Goal: Task Accomplishment & Management: Manage account settings

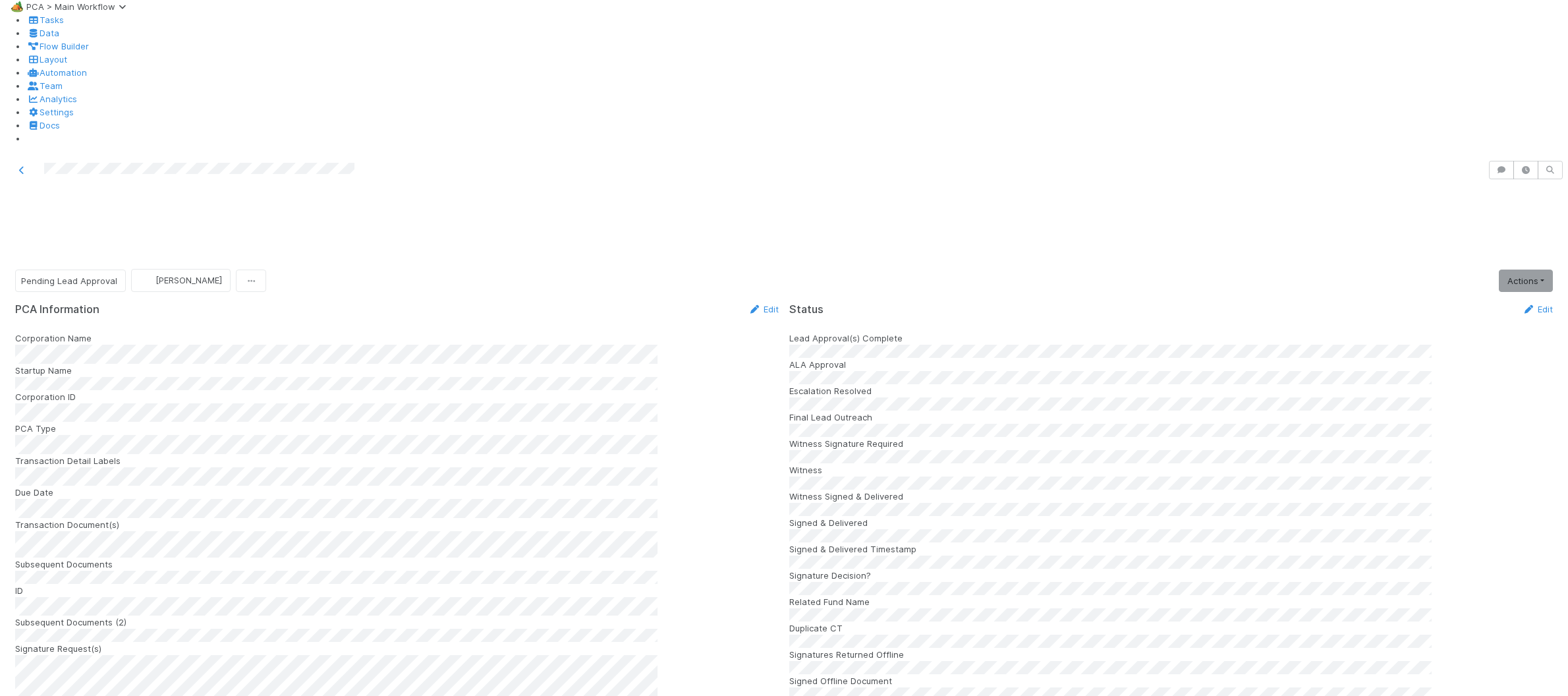
drag, startPoint x: 749, startPoint y: 176, endPoint x: 711, endPoint y: 191, distance: 40.9
click at [749, 303] on link "Edit" at bounding box center [763, 309] width 31 height 10
click at [703, 303] on button "Save" at bounding box center [708, 314] width 37 height 22
click at [1398, 303] on div "Status Edit" at bounding box center [1170, 309] width 763 height 13
click at [1539, 303] on link "Edit" at bounding box center [1538, 309] width 31 height 10
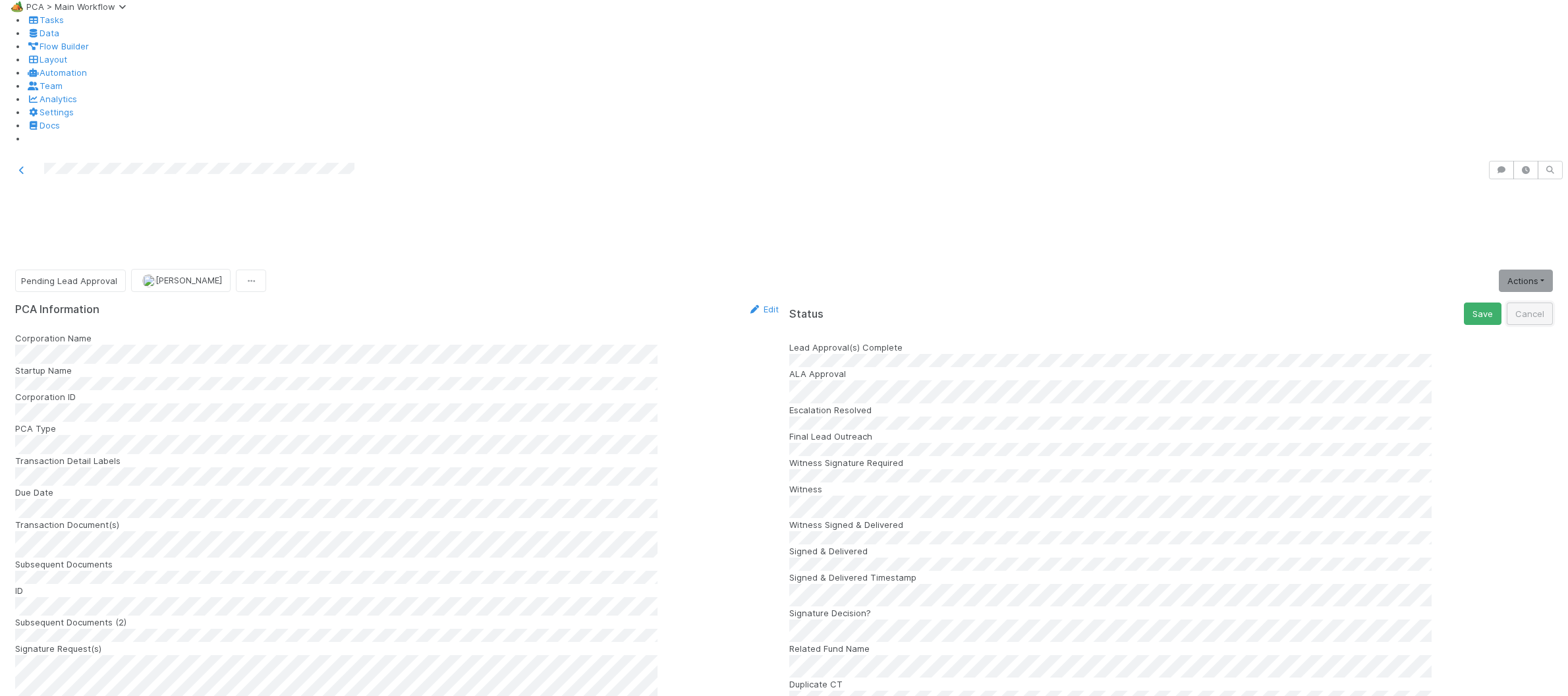
click at [1528, 303] on button "Cancel" at bounding box center [1529, 314] width 46 height 22
click at [1505, 303] on div "Status Edit" at bounding box center [1170, 309] width 763 height 13
click at [1522, 305] on icon at bounding box center [1528, 310] width 13 height 9
click at [1482, 303] on button "Save" at bounding box center [1482, 314] width 37 height 22
click at [72, 276] on span "Pending Lead Approval" at bounding box center [68, 281] width 96 height 10
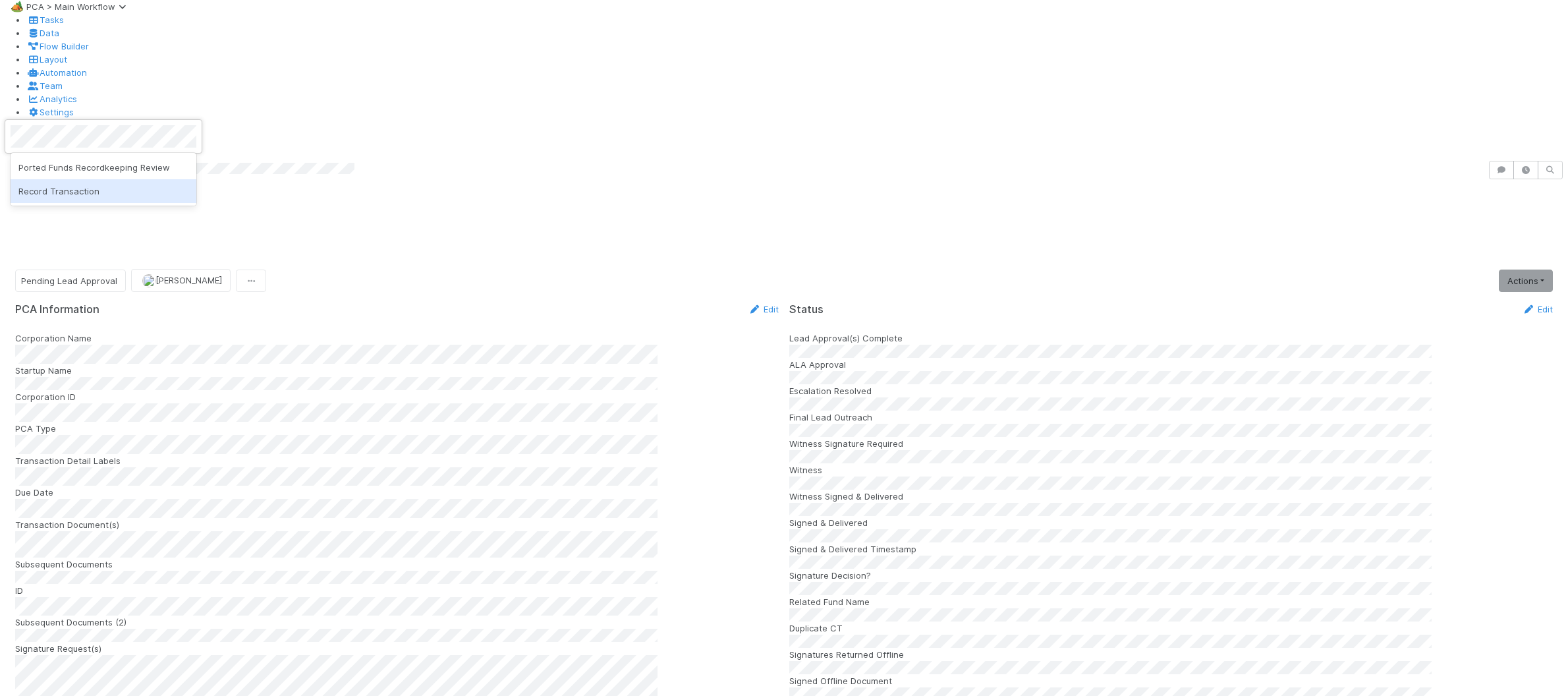
click at [87, 195] on span "Record Transaction" at bounding box center [59, 191] width 81 height 10
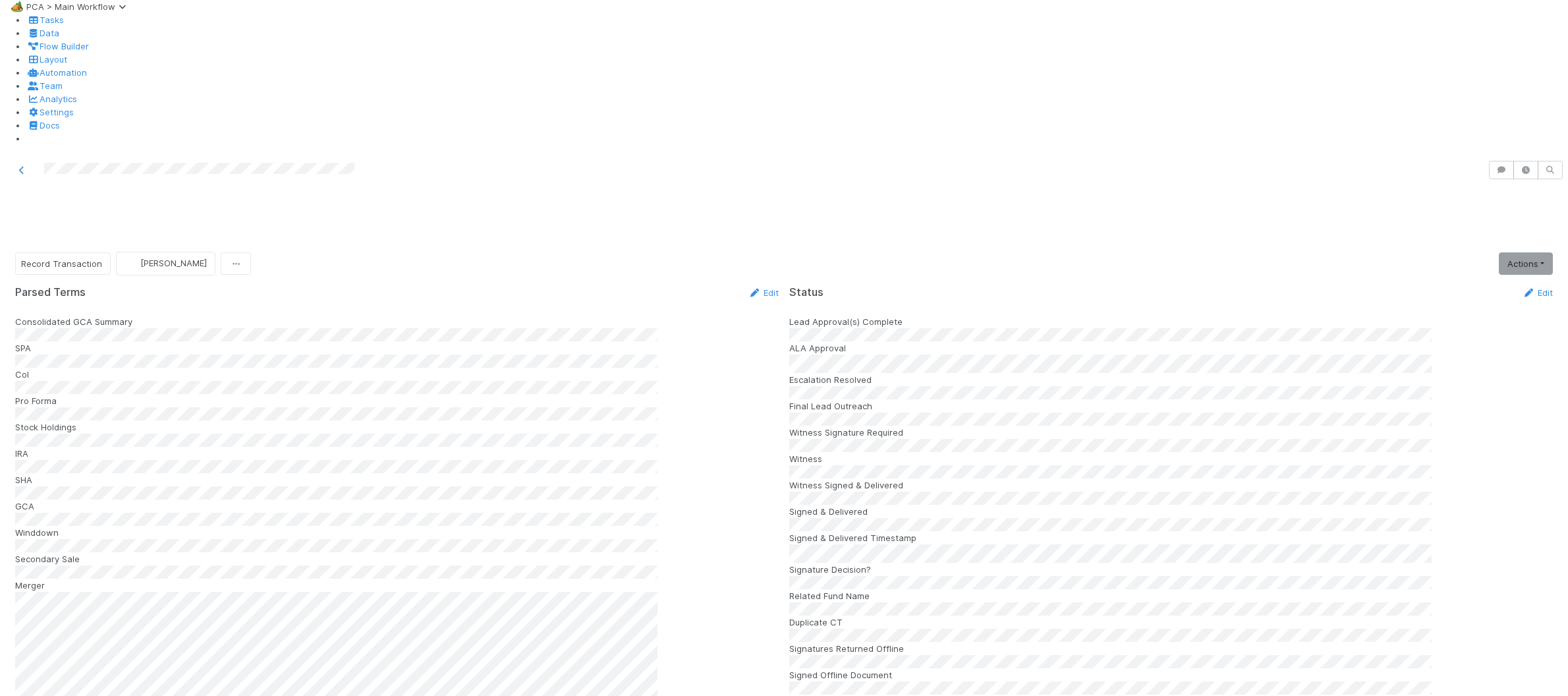
scroll to position [2304, 0]
drag, startPoint x: 706, startPoint y: 278, endPoint x: 723, endPoint y: 290, distance: 20.8
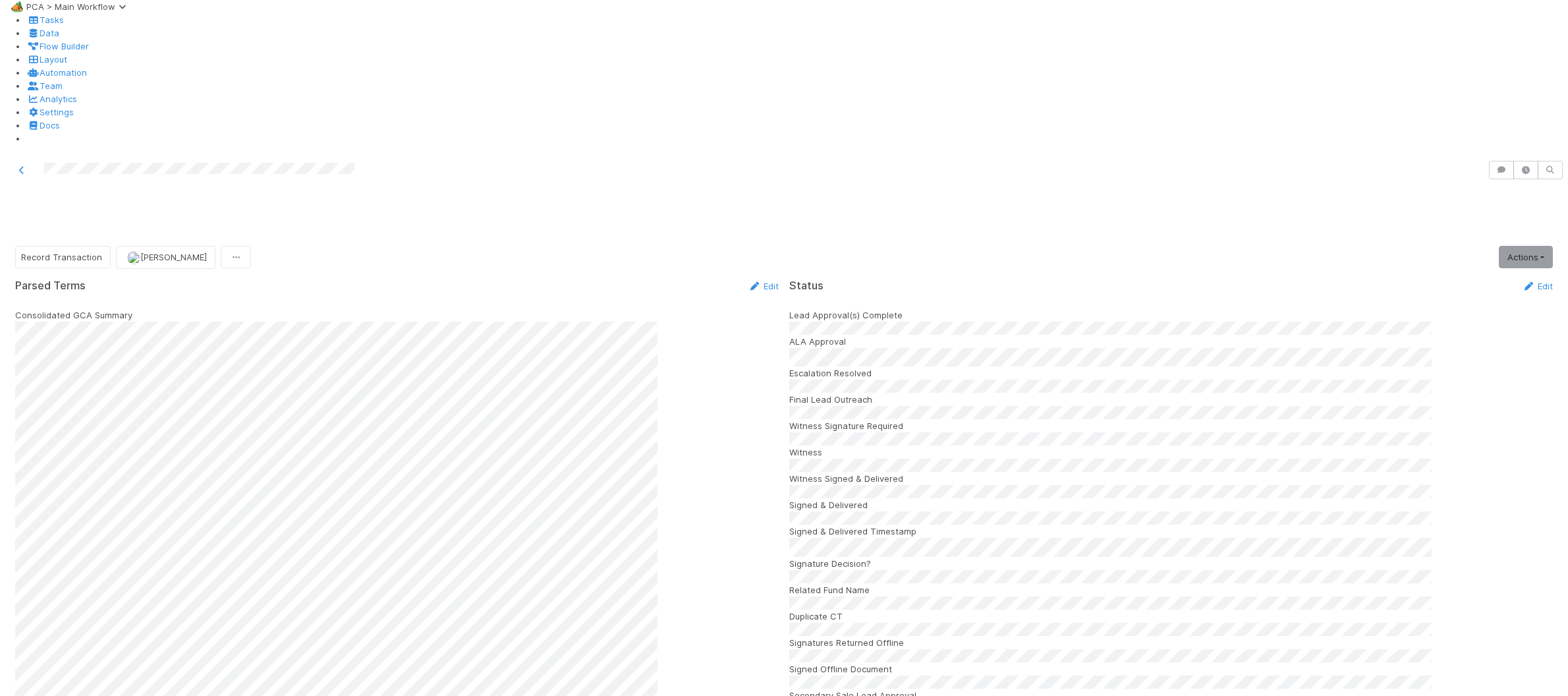
scroll to position [1580, 0]
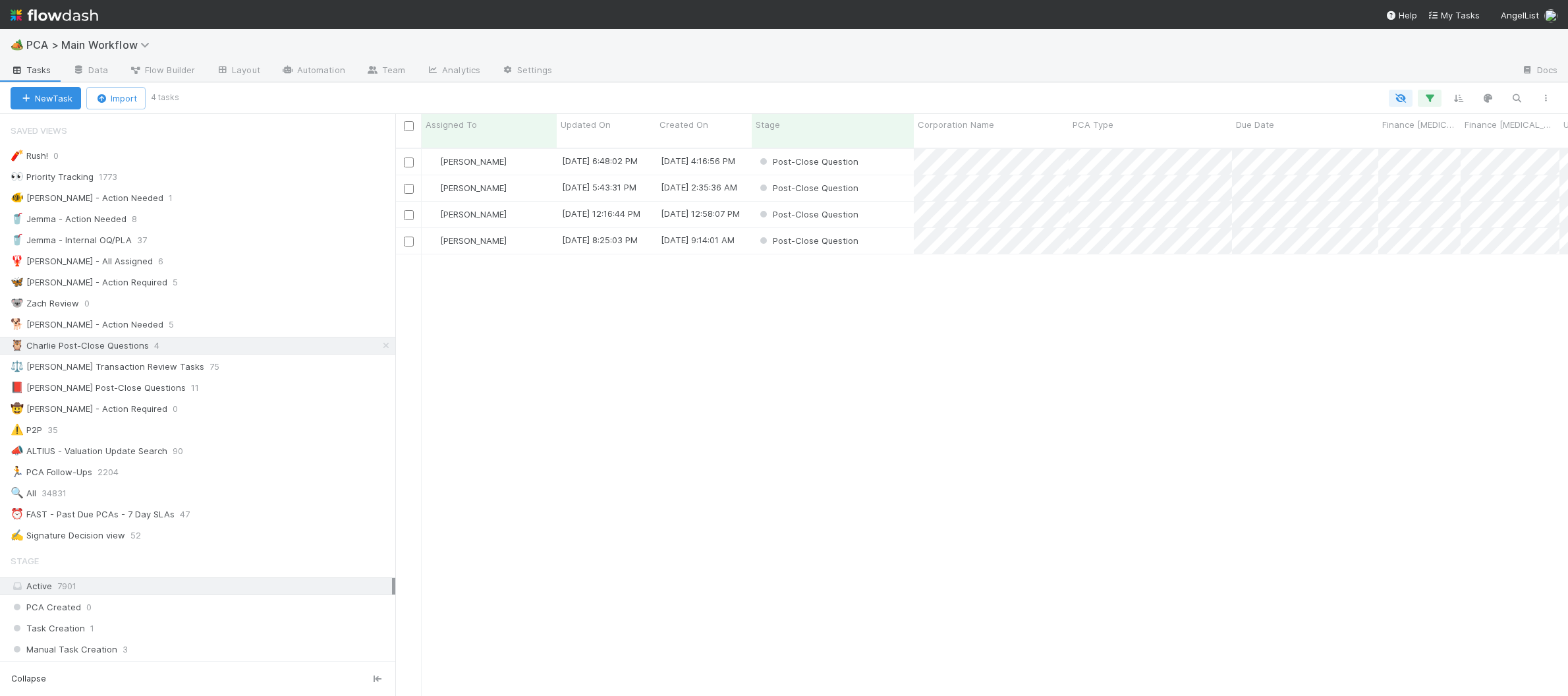
scroll to position [559, 1173]
click at [220, 326] on div "🐕 Charlie - Action Needed 5" at bounding box center [202, 324] width 385 height 16
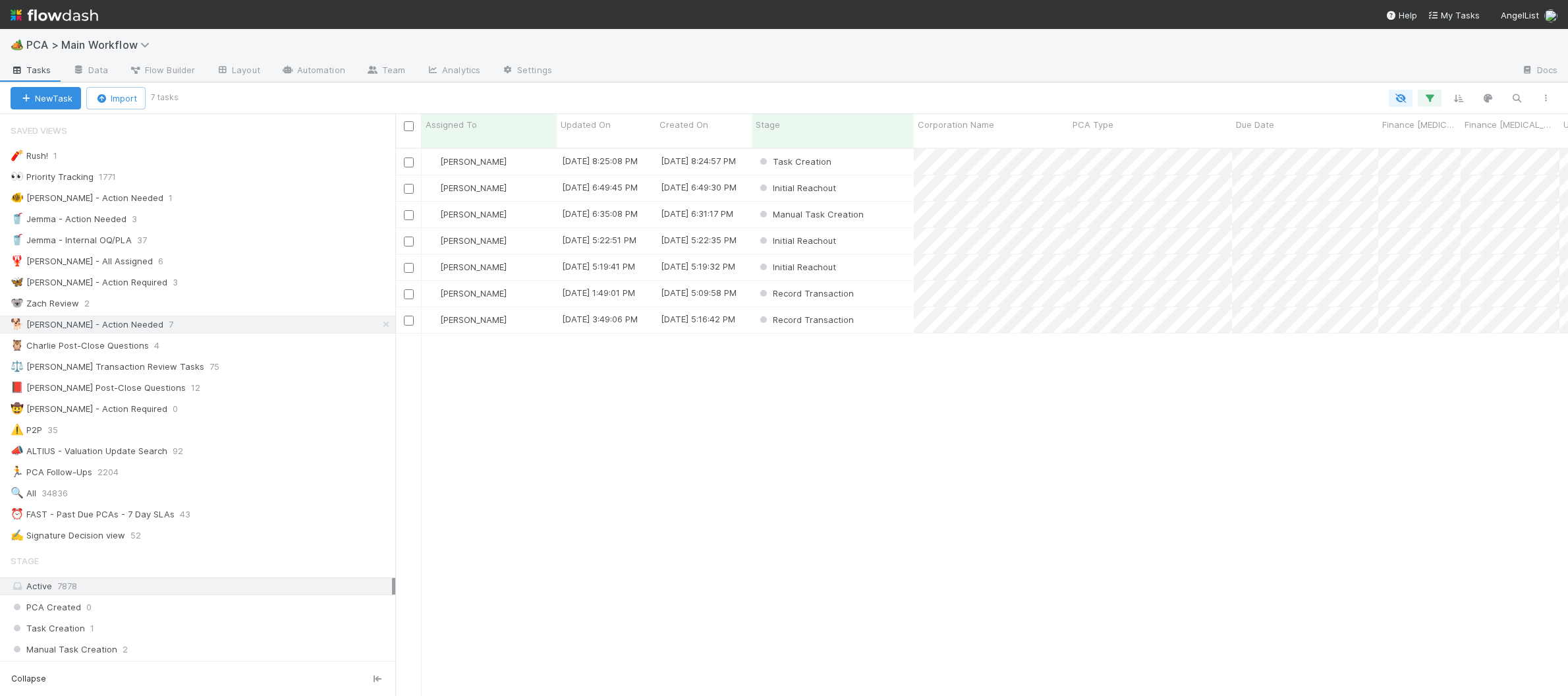
scroll to position [1, 1]
click at [572, 122] on span "Updated On" at bounding box center [586, 124] width 50 height 13
click at [619, 151] on div "Sort Oldest → Newest" at bounding box center [636, 150] width 150 height 20
click at [880, 201] on div "Initial Reachout" at bounding box center [828, 214] width 163 height 26
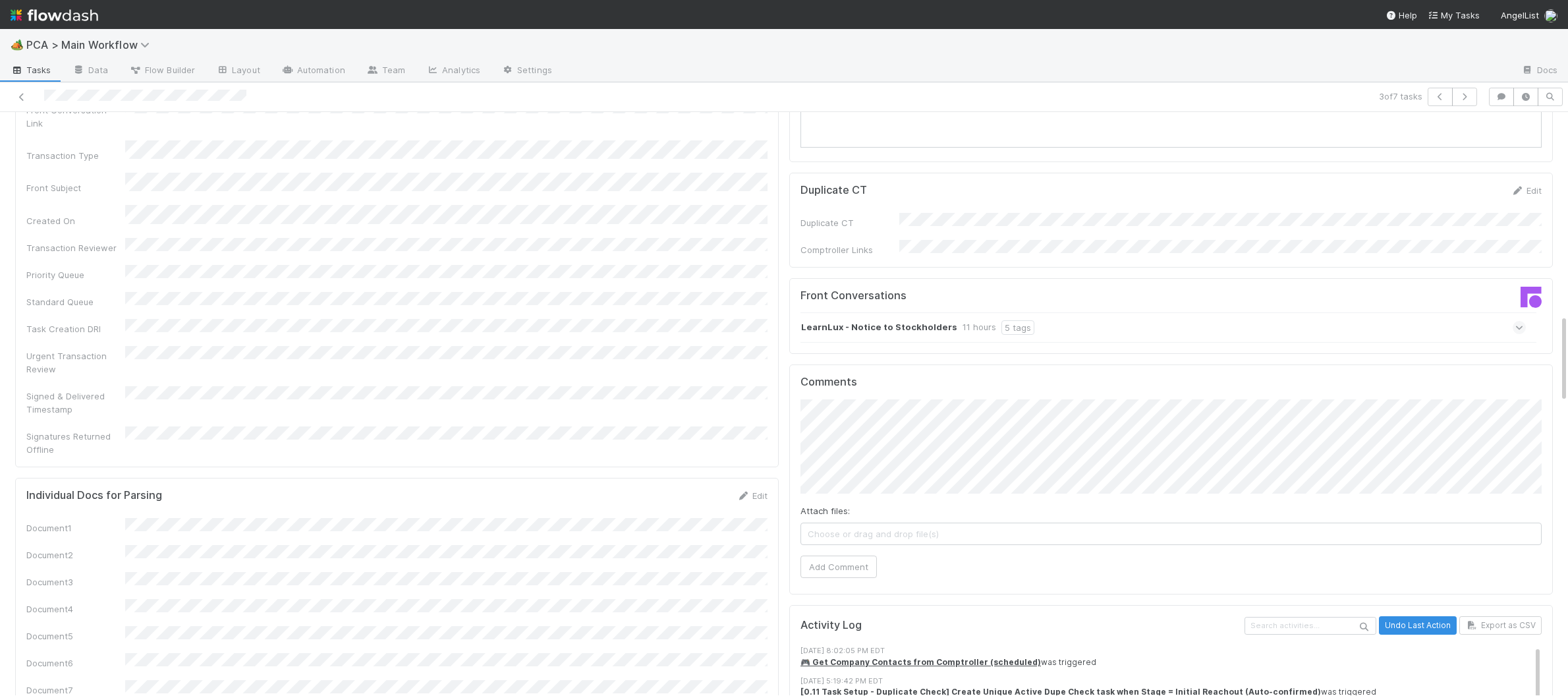
scroll to position [1351, 0]
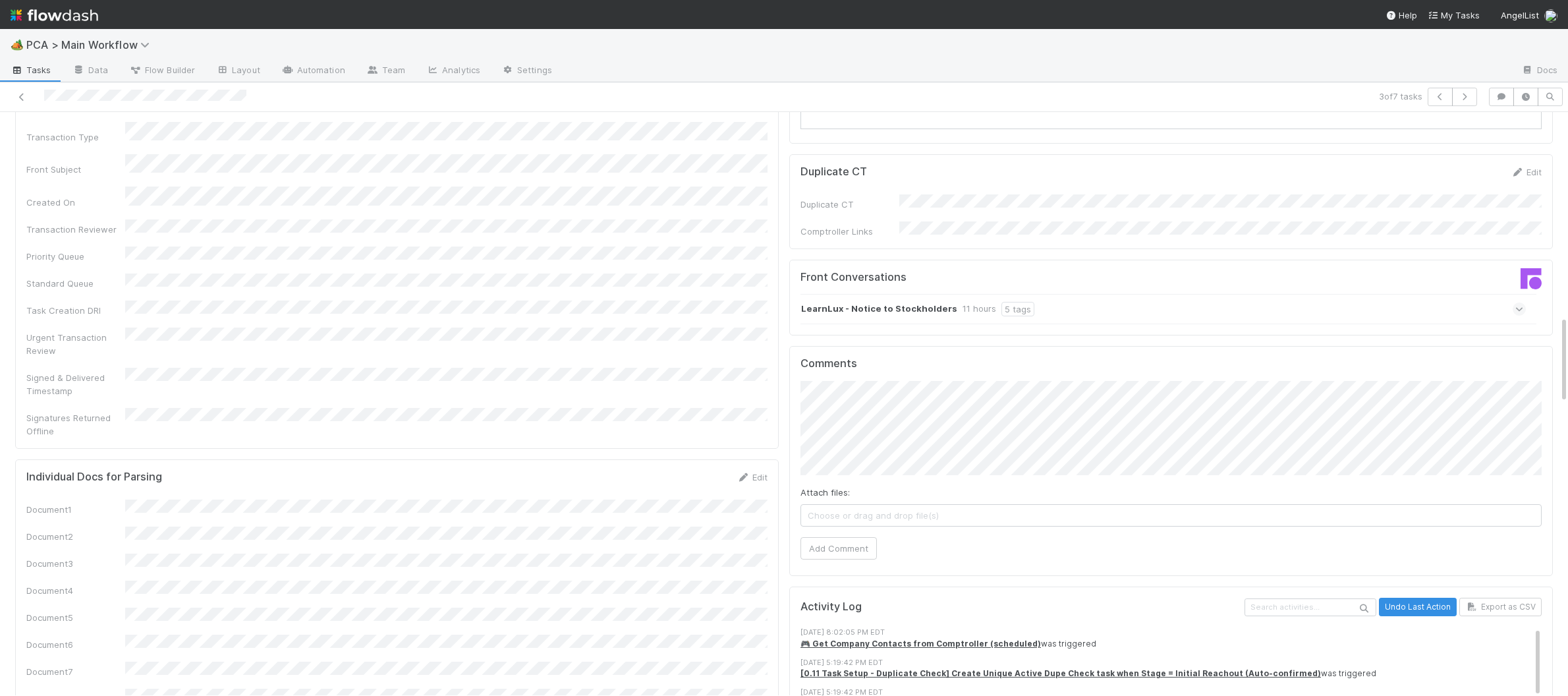
drag, startPoint x: 873, startPoint y: 285, endPoint x: 878, endPoint y: 271, distance: 14.9
click at [883, 294] on div "LearnLux - Notice to Stockholders 11 hours 5 tags" at bounding box center [1163, 309] width 725 height 30
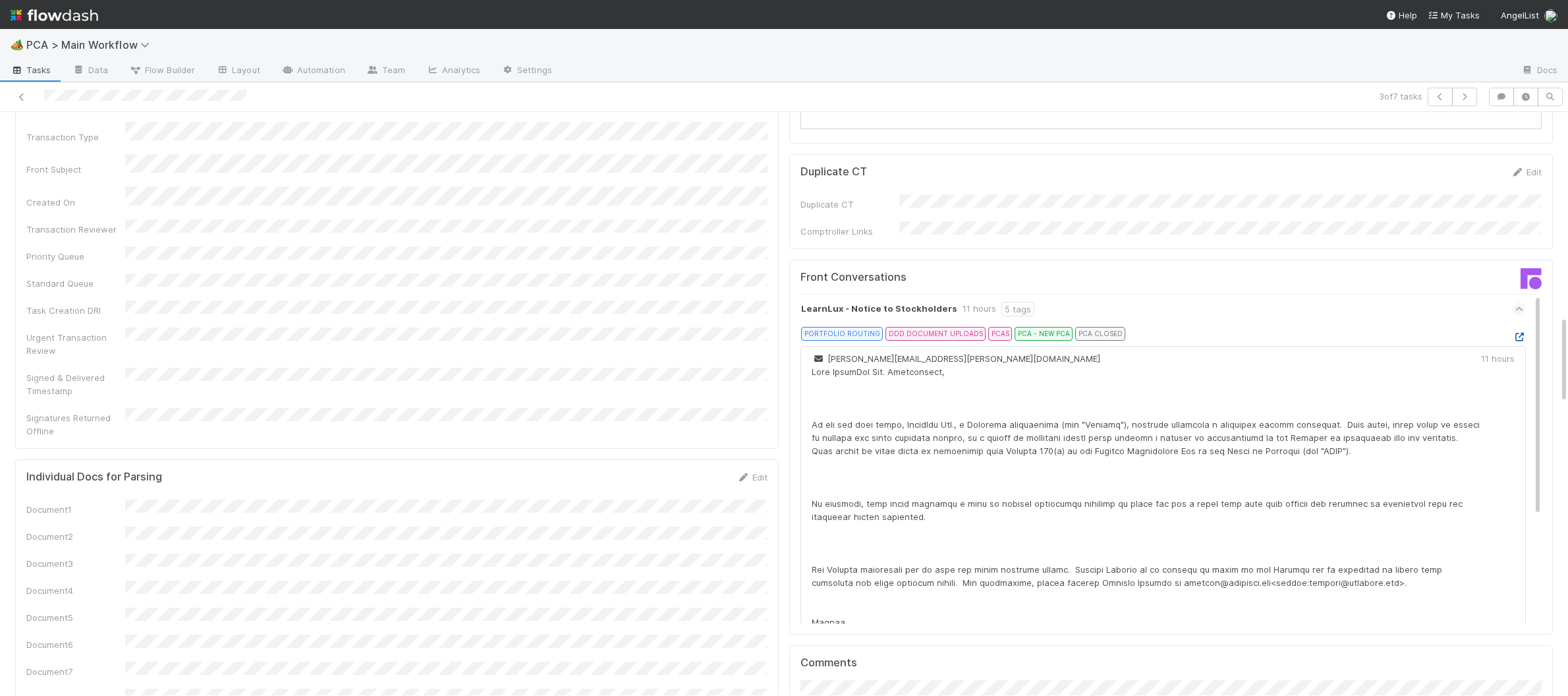
click at [1520, 333] on icon at bounding box center [1519, 337] width 13 height 9
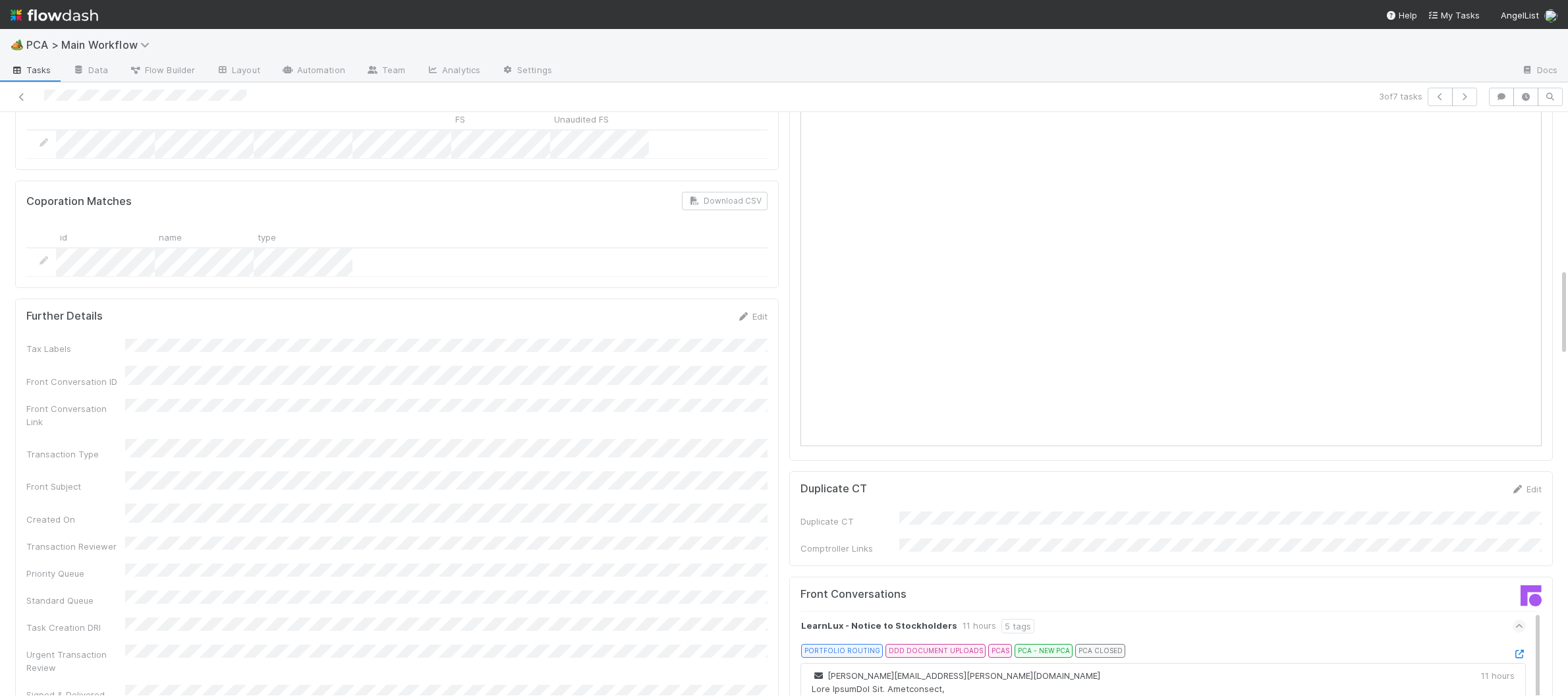
scroll to position [0, 0]
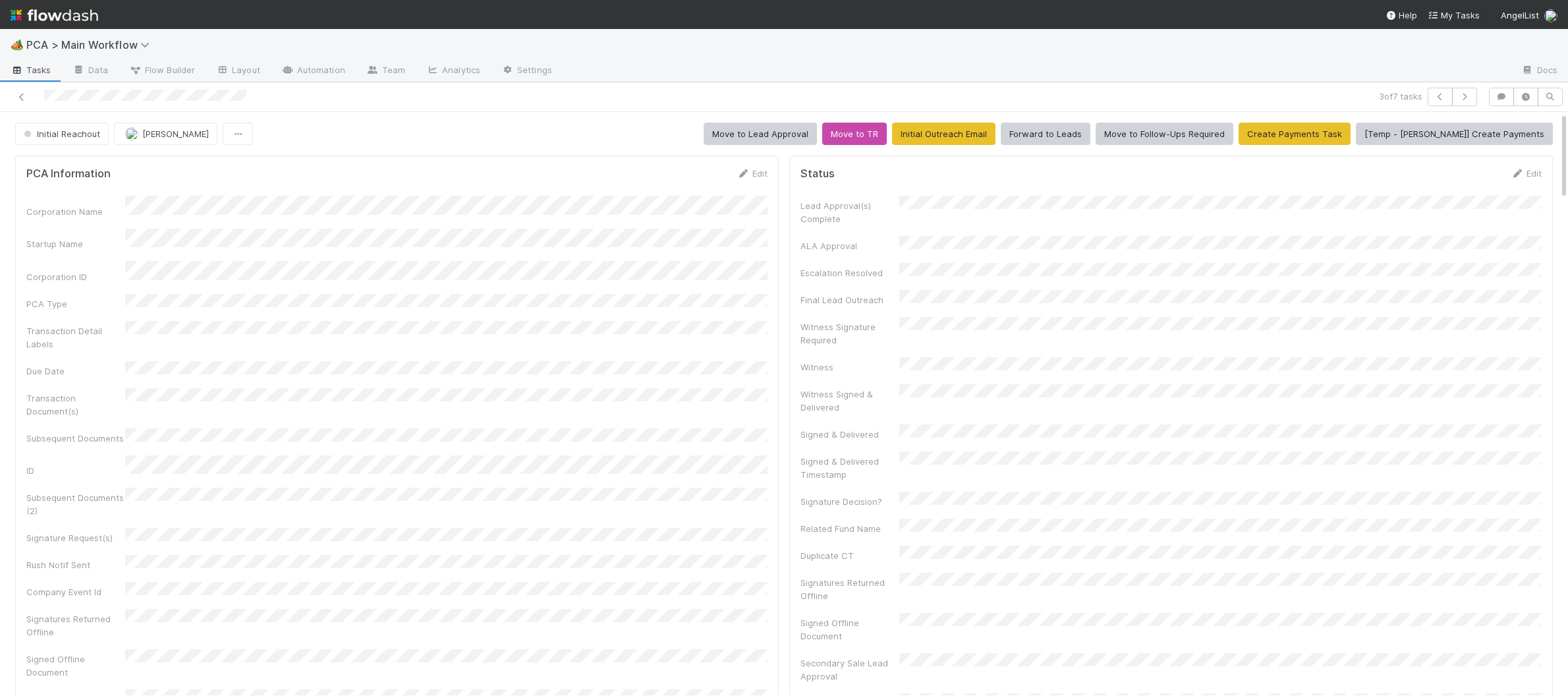
drag, startPoint x: 742, startPoint y: 173, endPoint x: 354, endPoint y: 344, distance: 424.0
drag, startPoint x: 727, startPoint y: 172, endPoint x: 736, endPoint y: 173, distance: 9.1
click at [732, 173] on div "PCA Information Edit" at bounding box center [396, 173] width 741 height 13
drag, startPoint x: 743, startPoint y: 173, endPoint x: 440, endPoint y: 265, distance: 316.7
click at [743, 173] on icon at bounding box center [743, 174] width 13 height 9
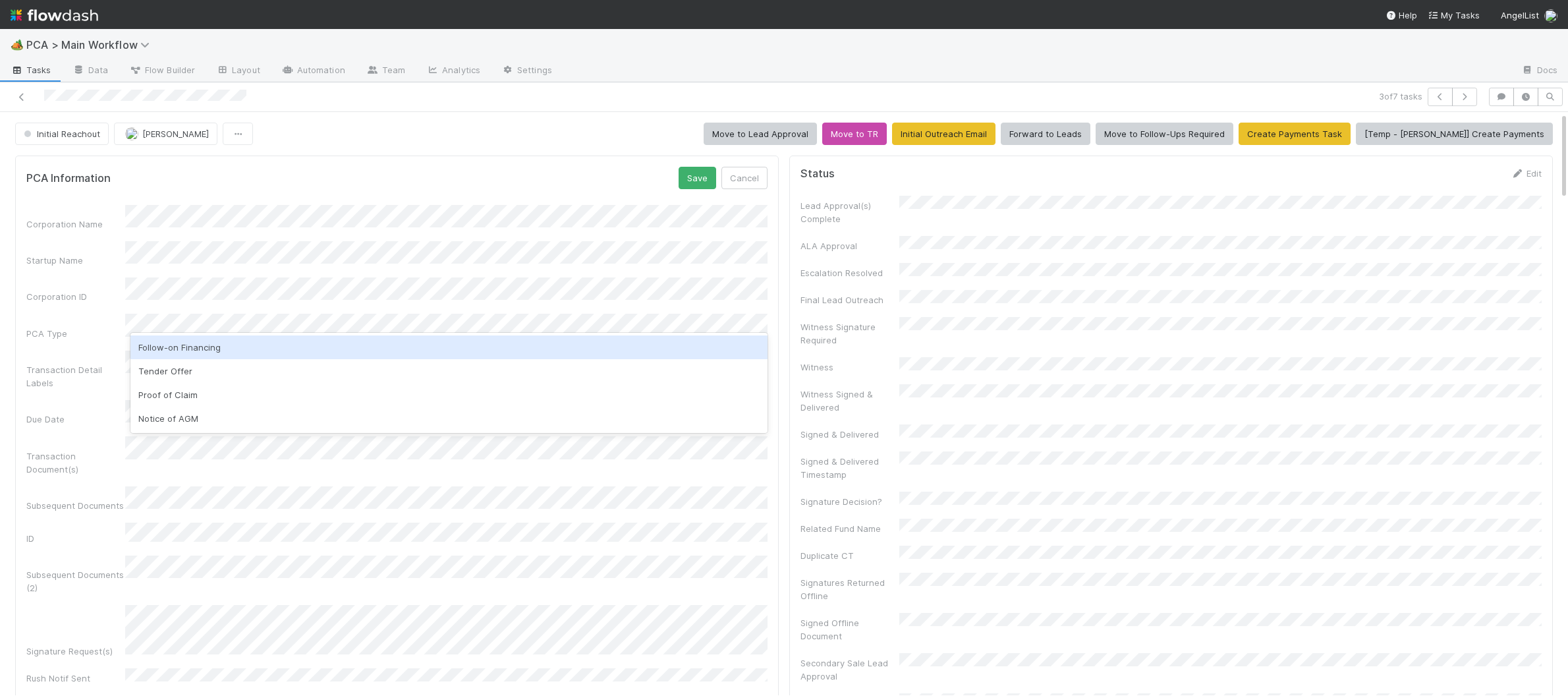
click at [311, 348] on div "Follow-on Financing" at bounding box center [449, 347] width 637 height 23
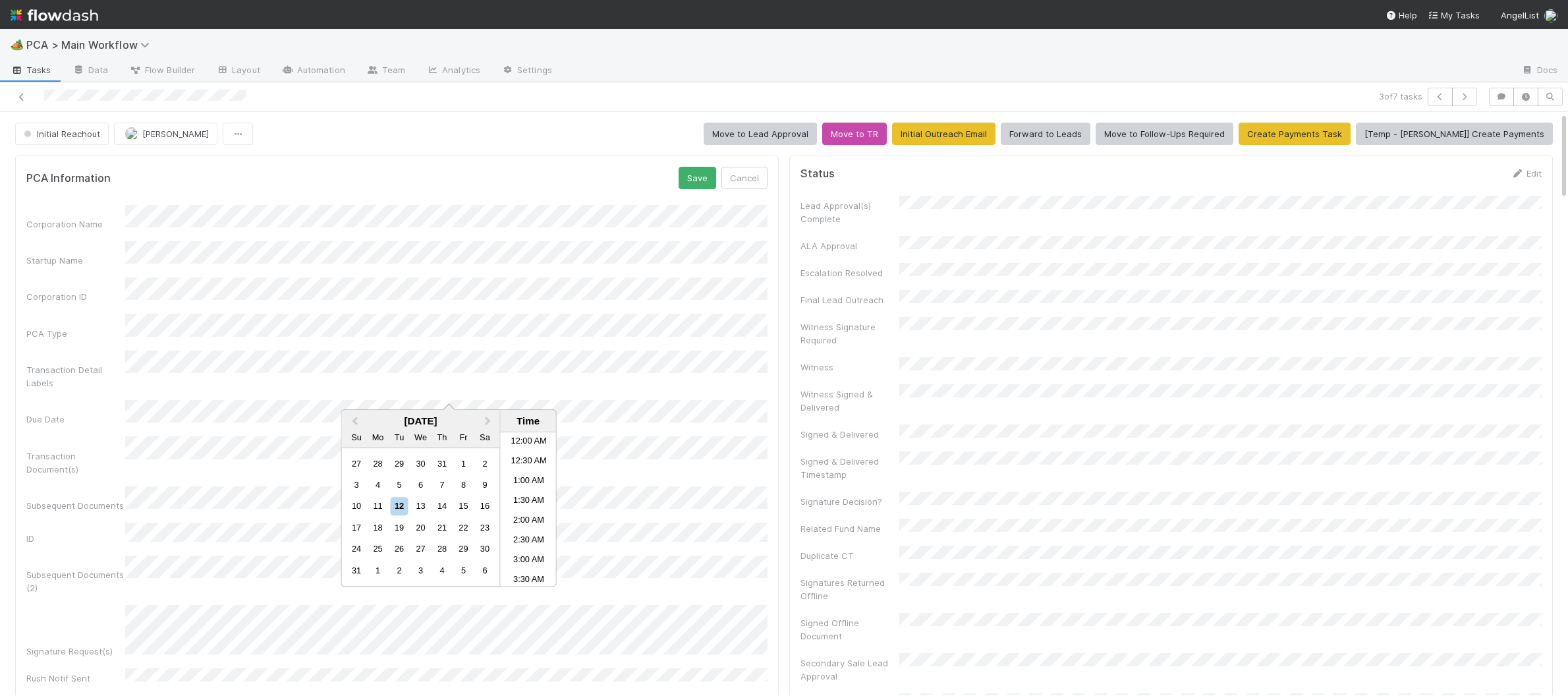
scroll to position [744, 0]
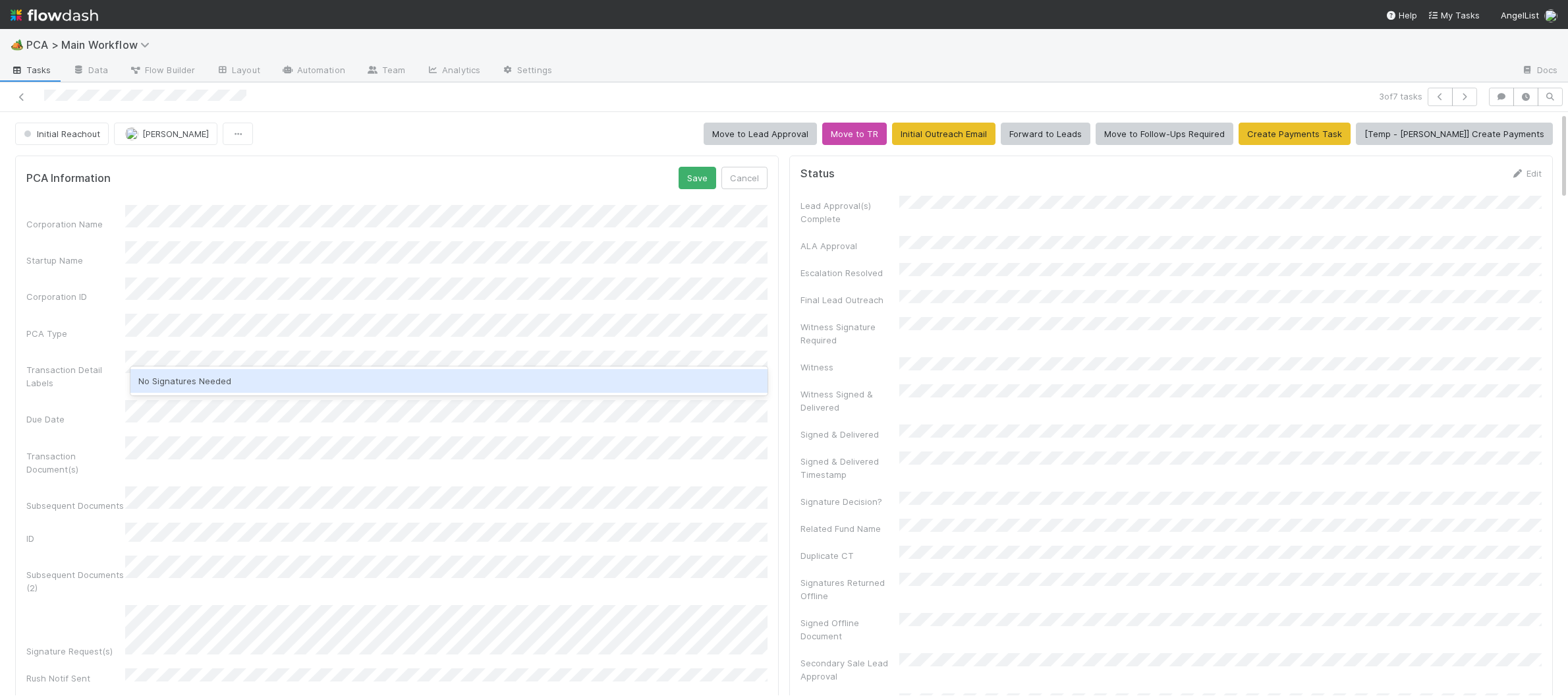
click at [260, 372] on div "No Signatures Needed" at bounding box center [449, 380] width 637 height 23
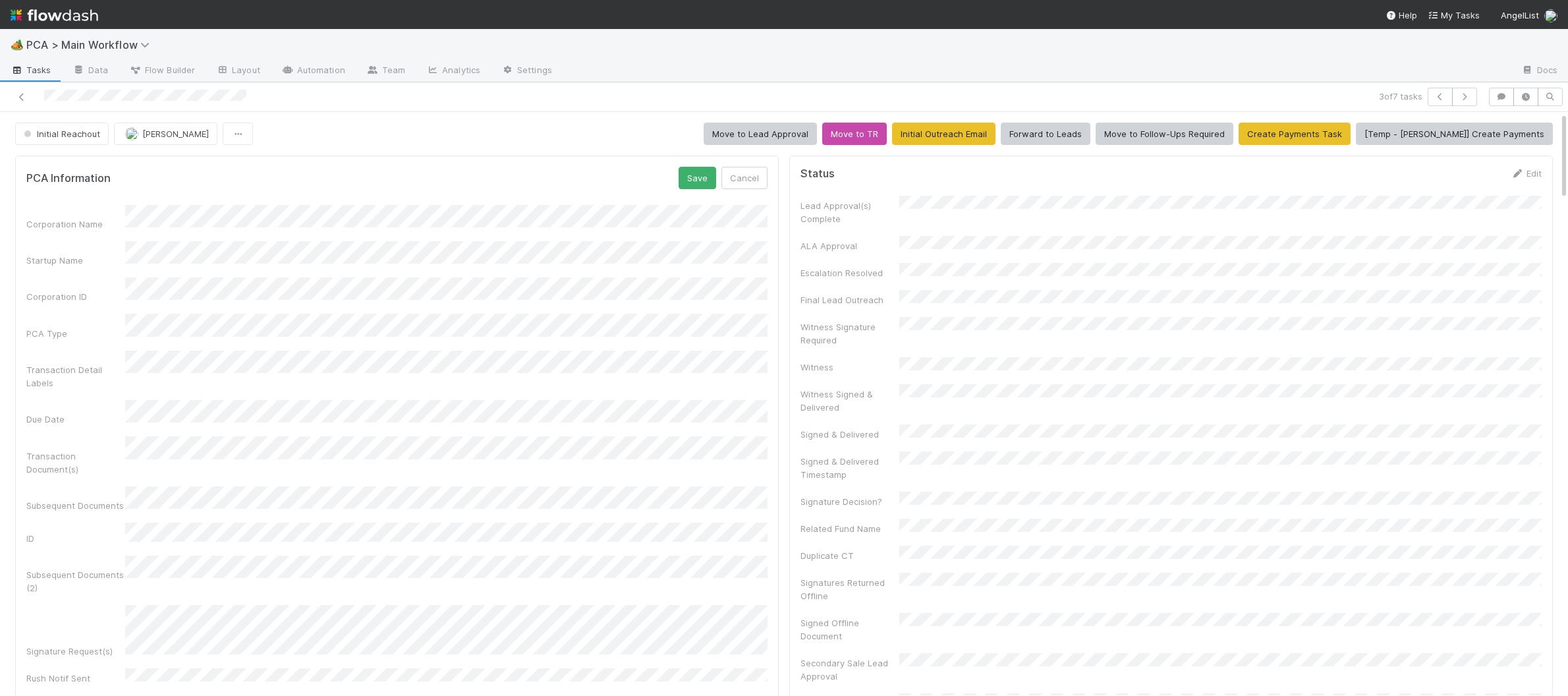
click at [575, 177] on div "PCA Information Save Cancel" at bounding box center [396, 178] width 741 height 22
click at [697, 176] on button "Save" at bounding box center [697, 178] width 37 height 22
click at [71, 131] on span "Initial Reachout" at bounding box center [60, 134] width 79 height 10
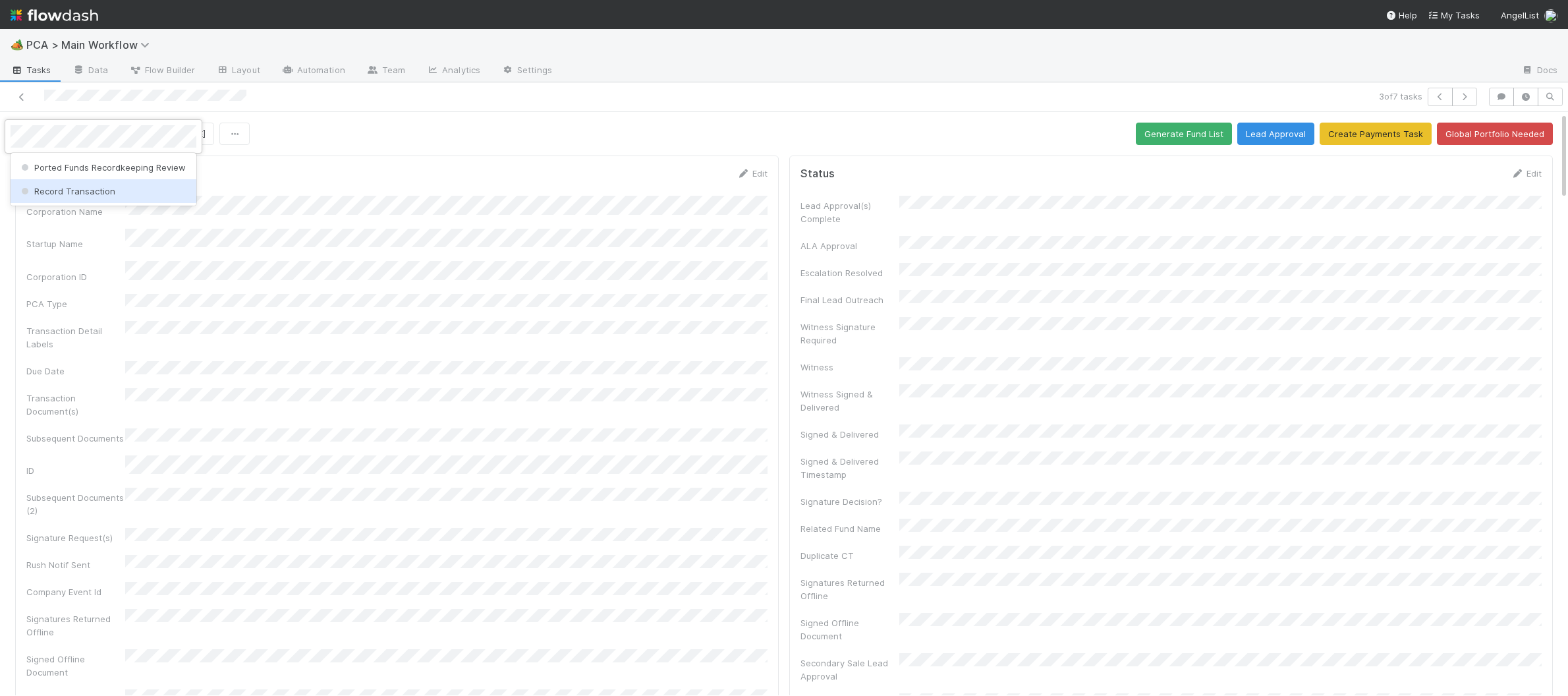
drag, startPoint x: 92, startPoint y: 182, endPoint x: 115, endPoint y: 188, distance: 23.8
click at [102, 184] on div "Record Transaction" at bounding box center [103, 190] width 186 height 23
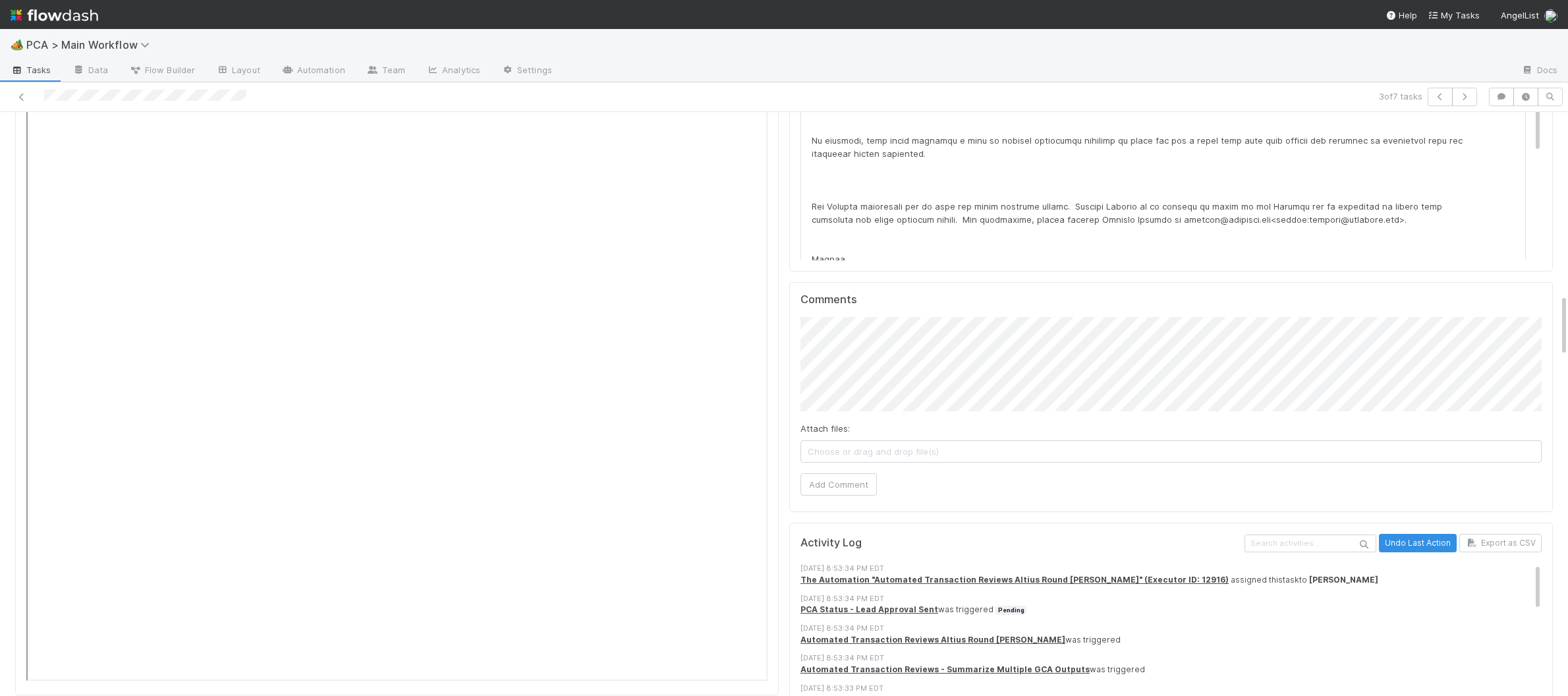
scroll to position [1393, 0]
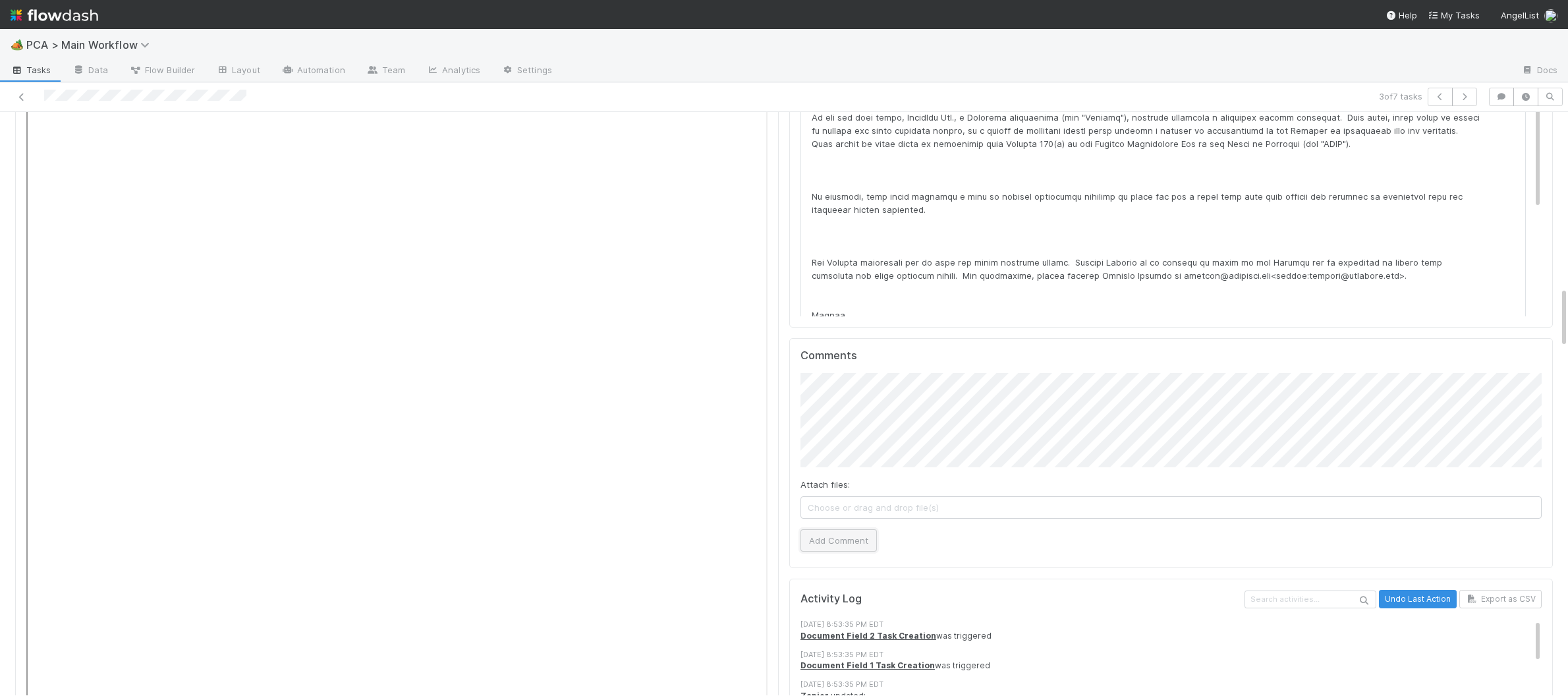
click at [838, 529] on button "Add Comment" at bounding box center [838, 540] width 76 height 22
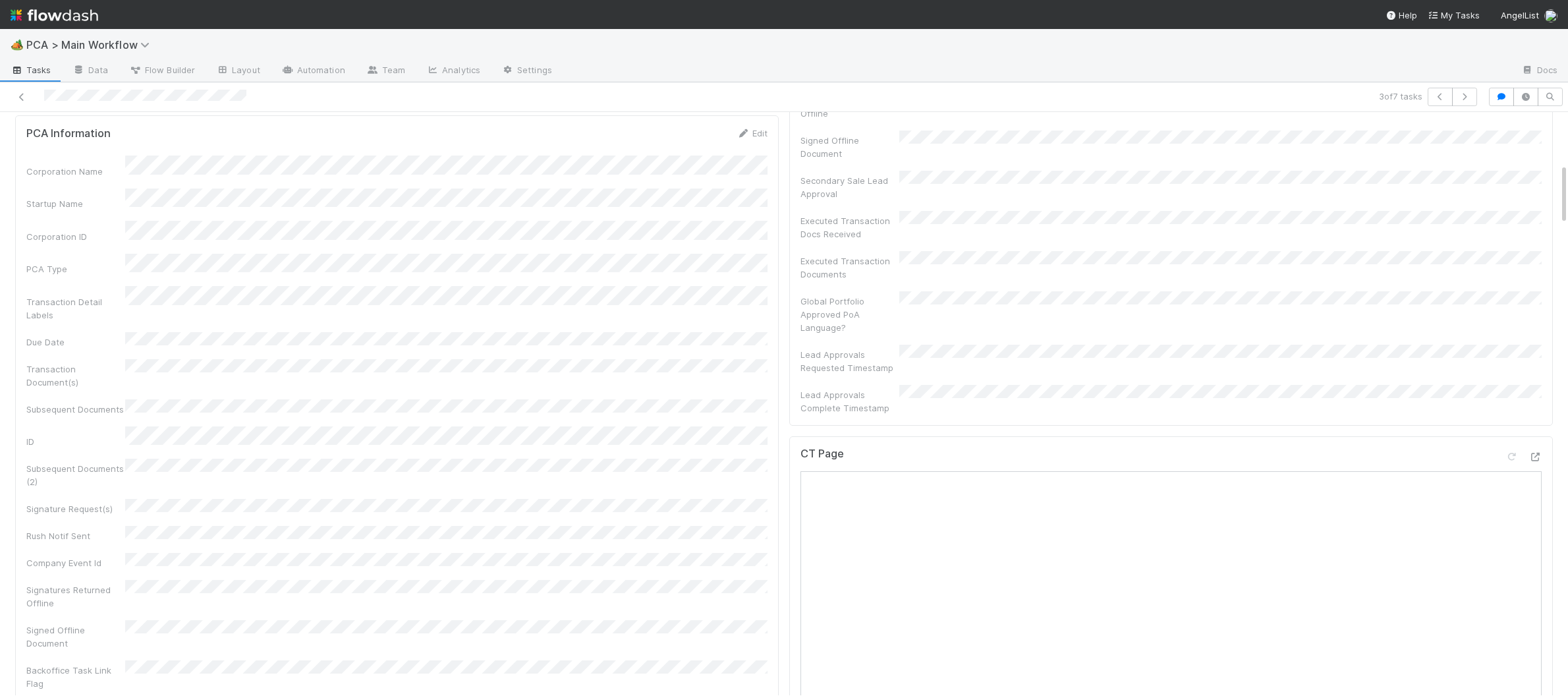
scroll to position [489, 0]
click at [1527, 444] on div at bounding box center [1523, 452] width 37 height 18
click at [1532, 446] on icon at bounding box center [1534, 450] width 13 height 9
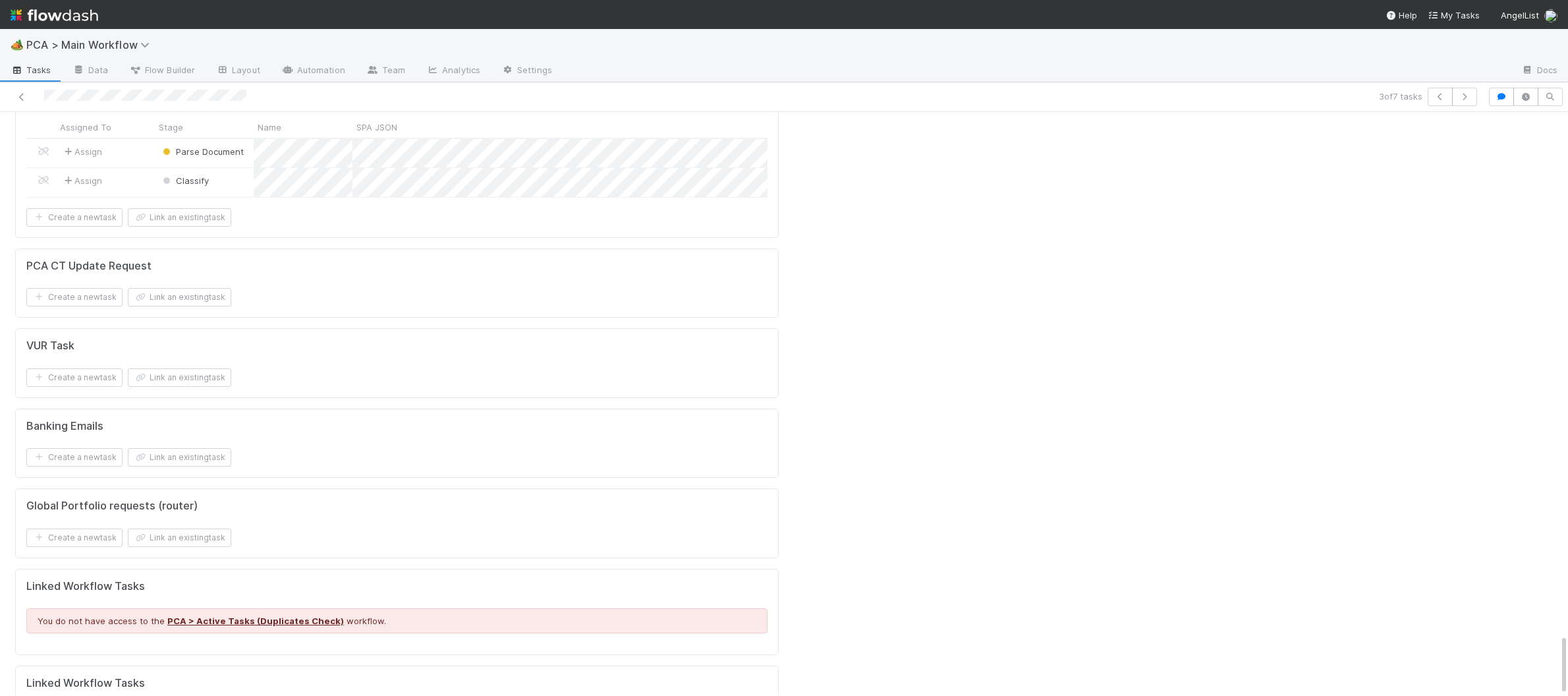
scroll to position [0, 1]
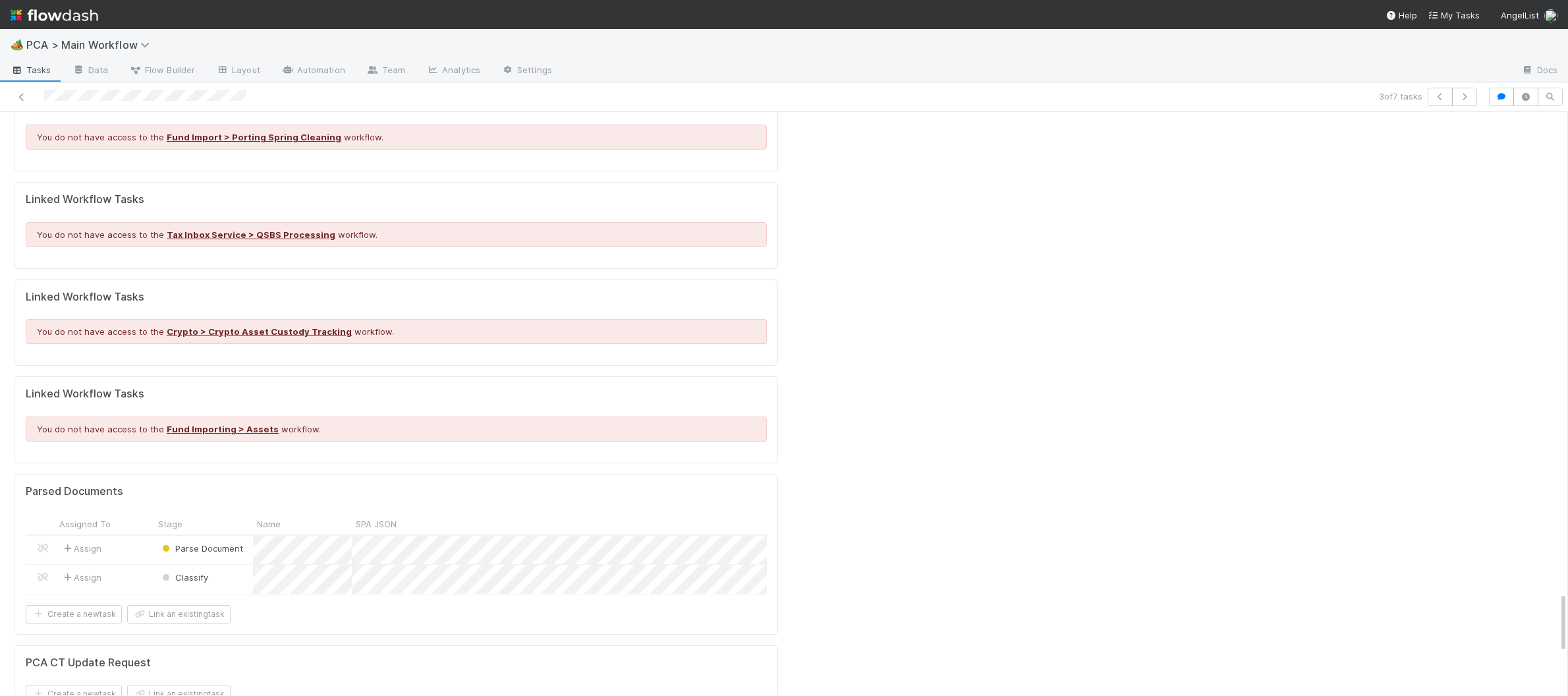
drag, startPoint x: 630, startPoint y: 265, endPoint x: 628, endPoint y: 254, distance: 11.2
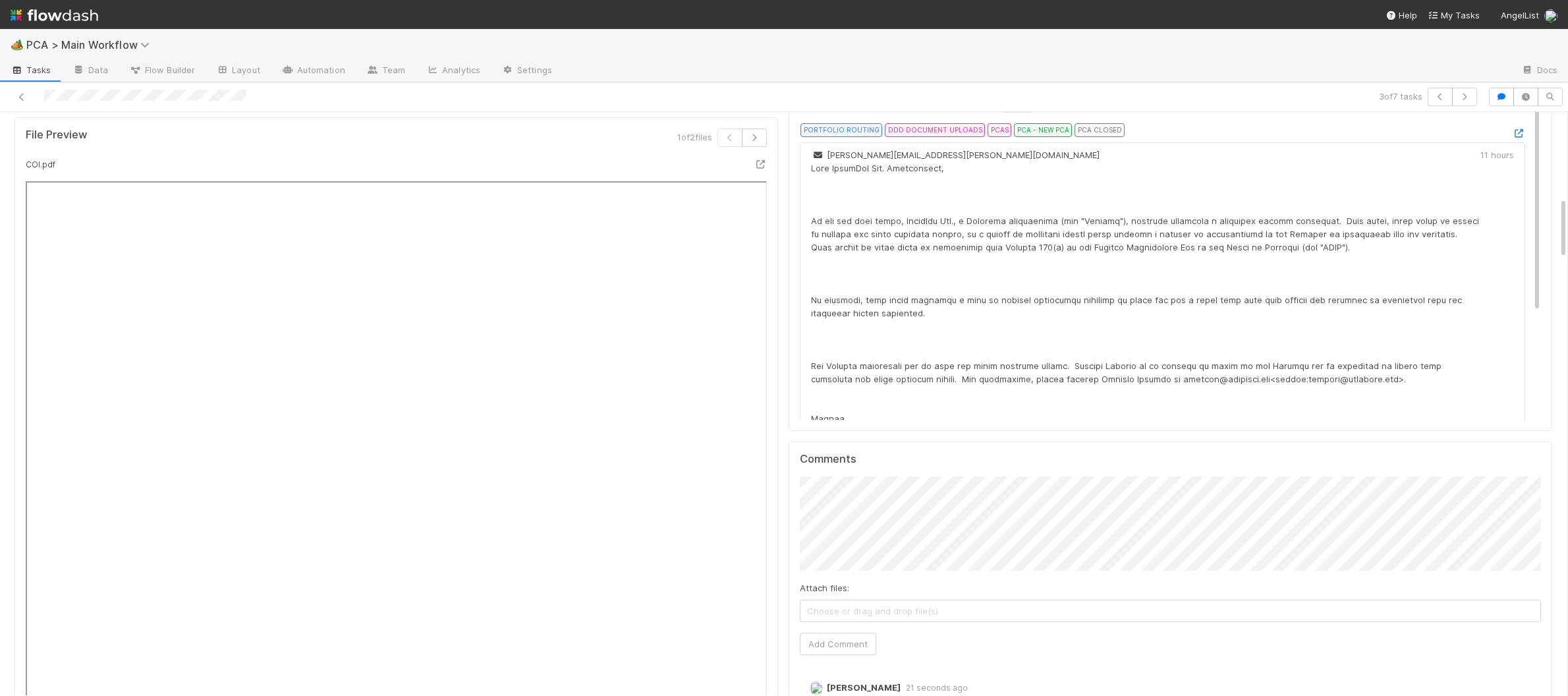
scroll to position [0, 0]
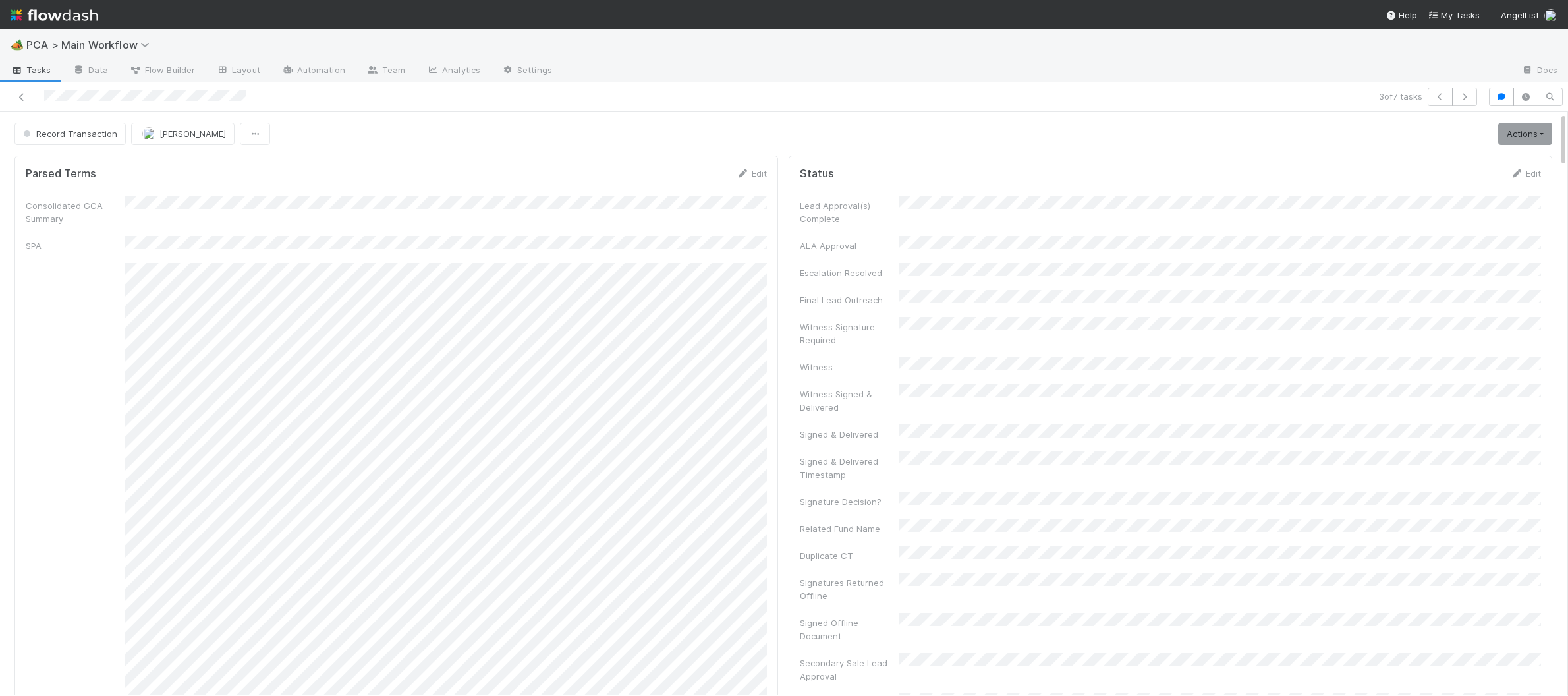
click at [96, 18] on img at bounding box center [54, 16] width 87 height 22
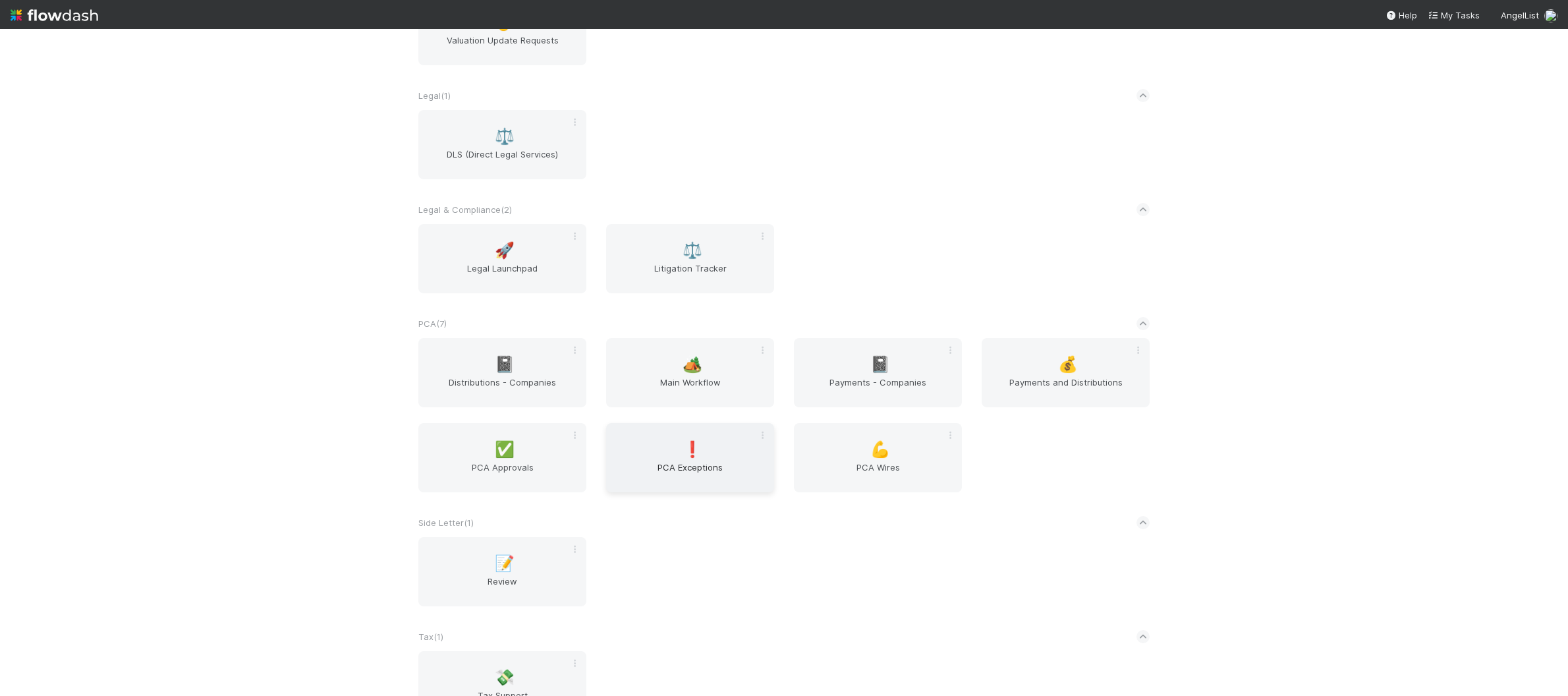
scroll to position [1952, 0]
click at [672, 361] on div "🏕️ Main Workflow" at bounding box center [690, 368] width 168 height 69
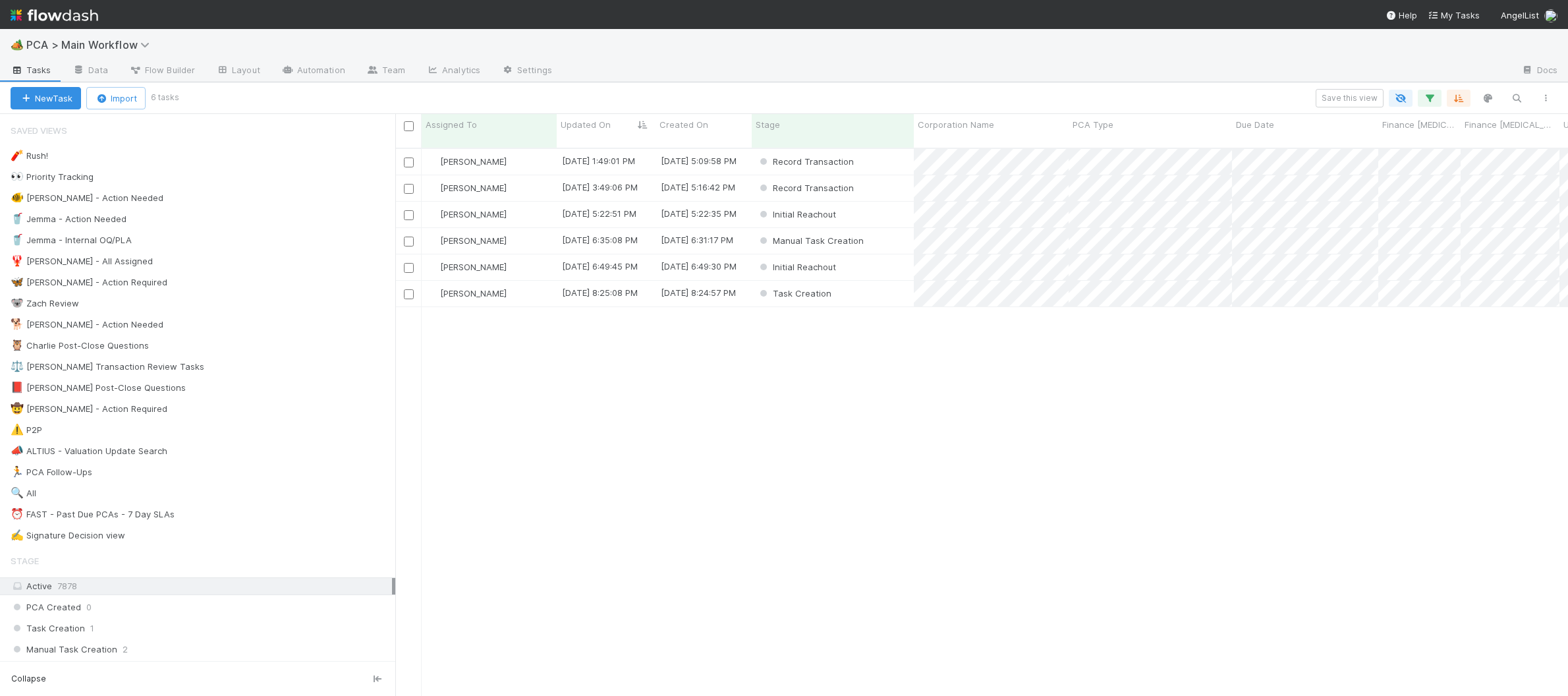
scroll to position [1, 1]
click at [287, 354] on div "🦉 Charlie Post-Close Questions 5" at bounding box center [202, 345] width 385 height 16
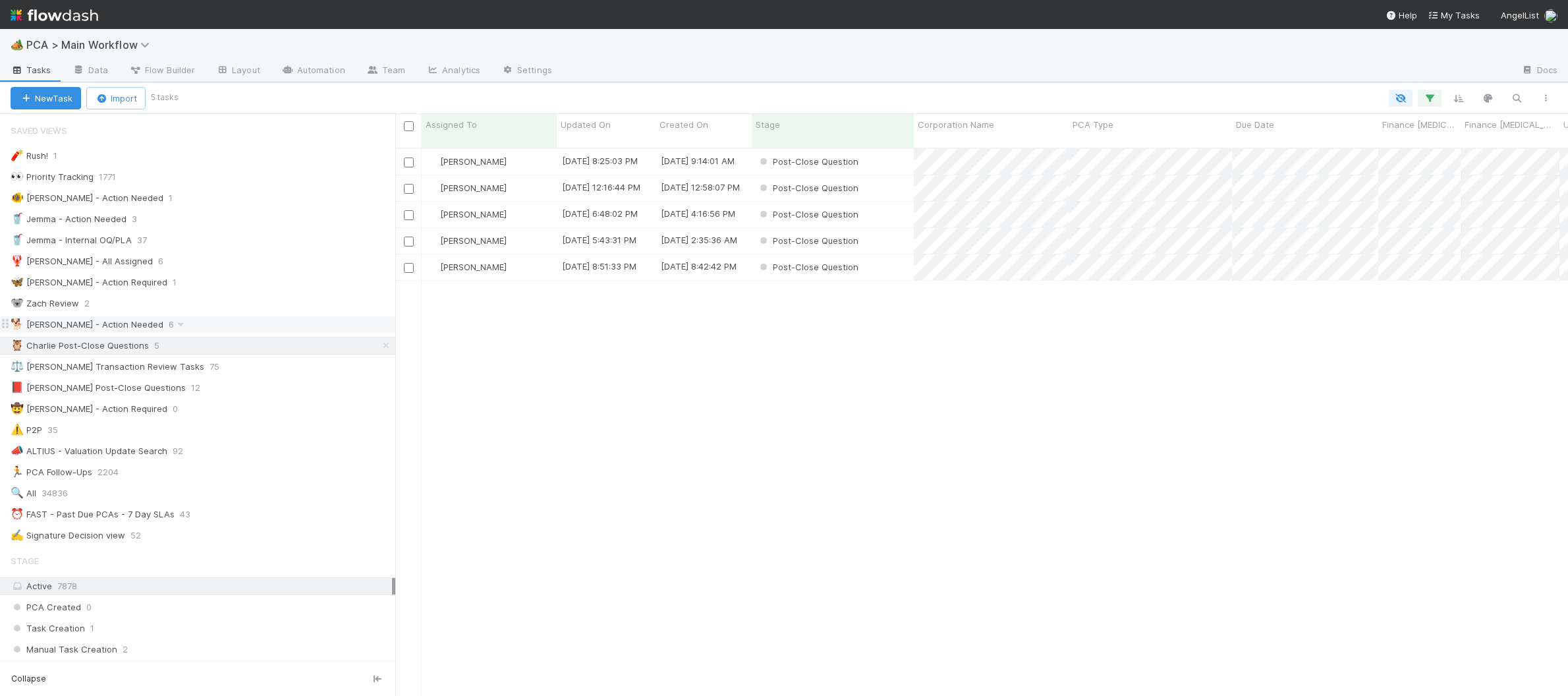
click at [272, 328] on div "🐕 Charlie - Action Needed 6" at bounding box center [202, 324] width 385 height 16
click at [868, 201] on div "Initial Reachout" at bounding box center [833, 214] width 163 height 26
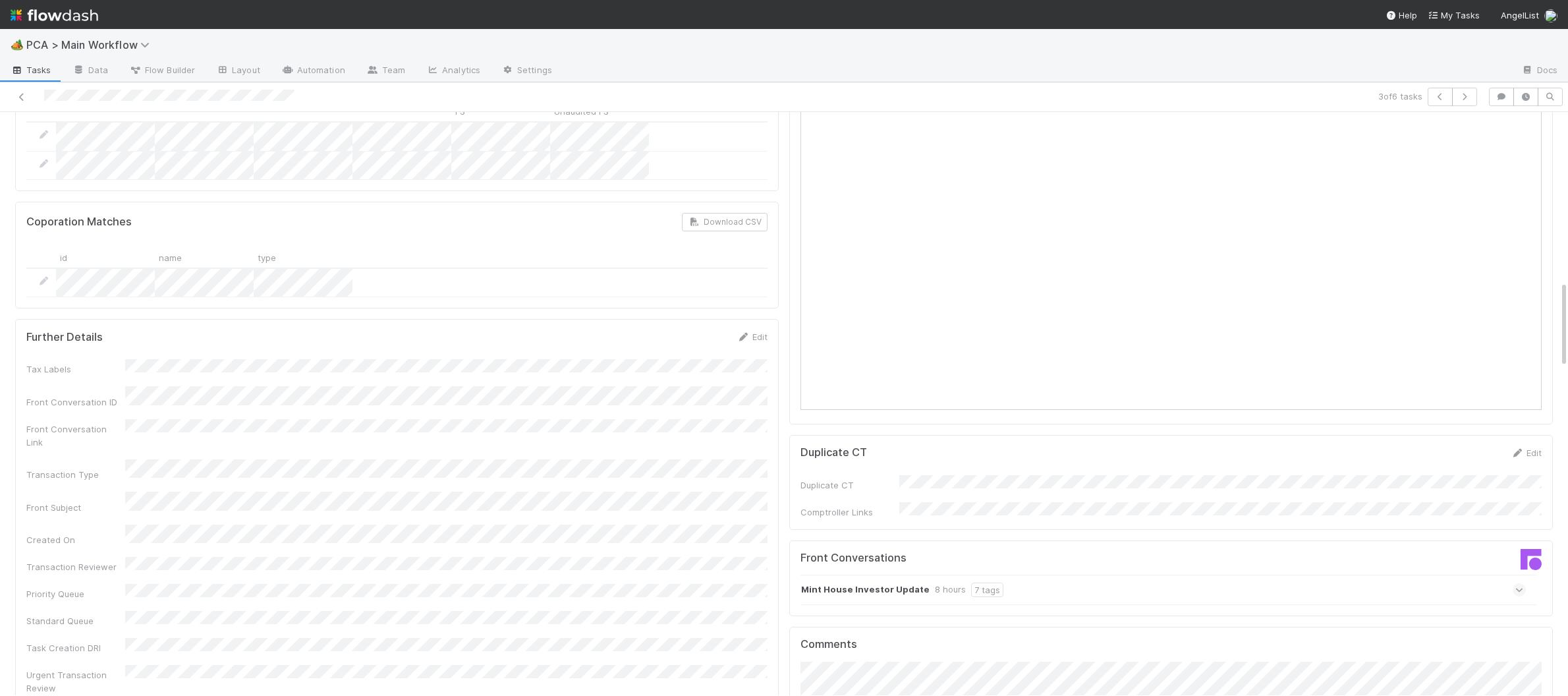
scroll to position [1138, 0]
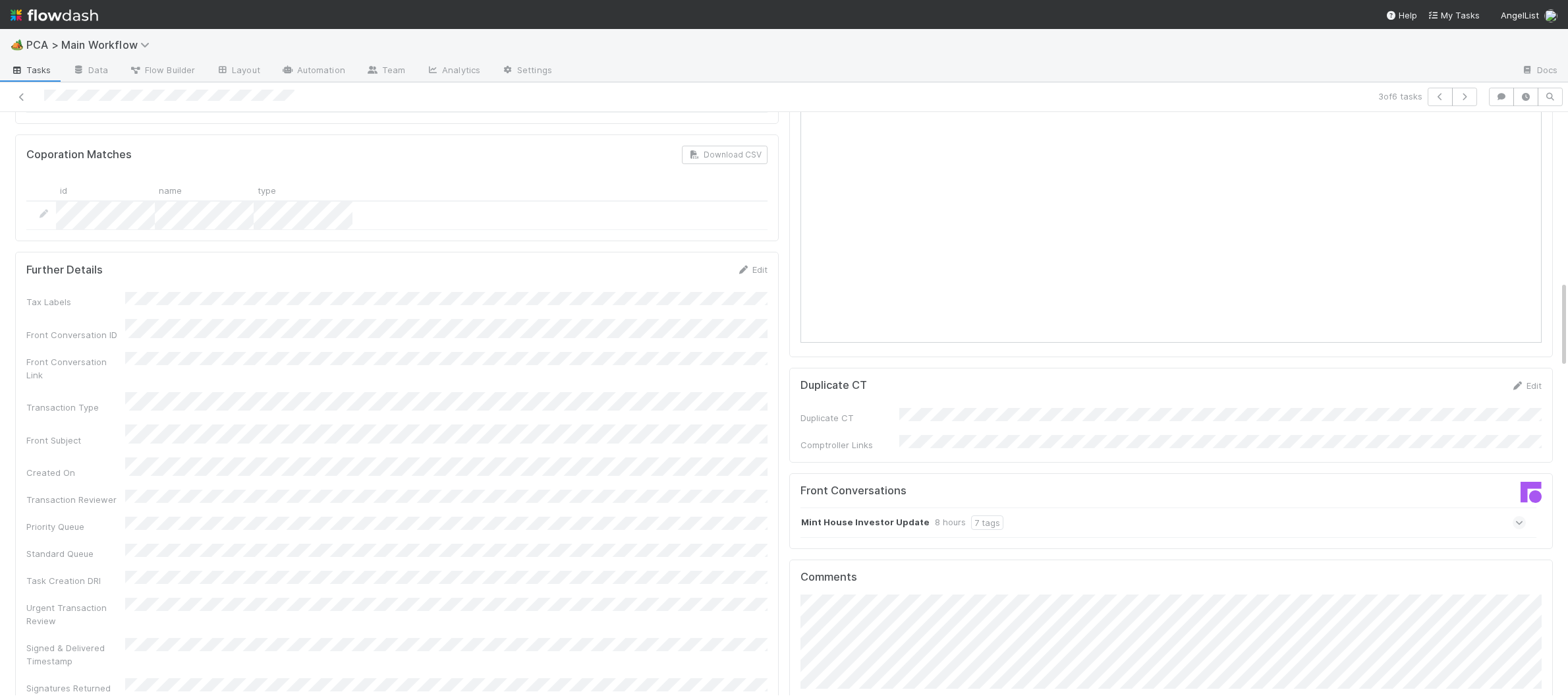
click at [889, 484] on h5 "Front Conversations" at bounding box center [981, 490] width 361 height 13
click at [912, 515] on strong "Mint House Investor Update" at bounding box center [865, 522] width 129 height 15
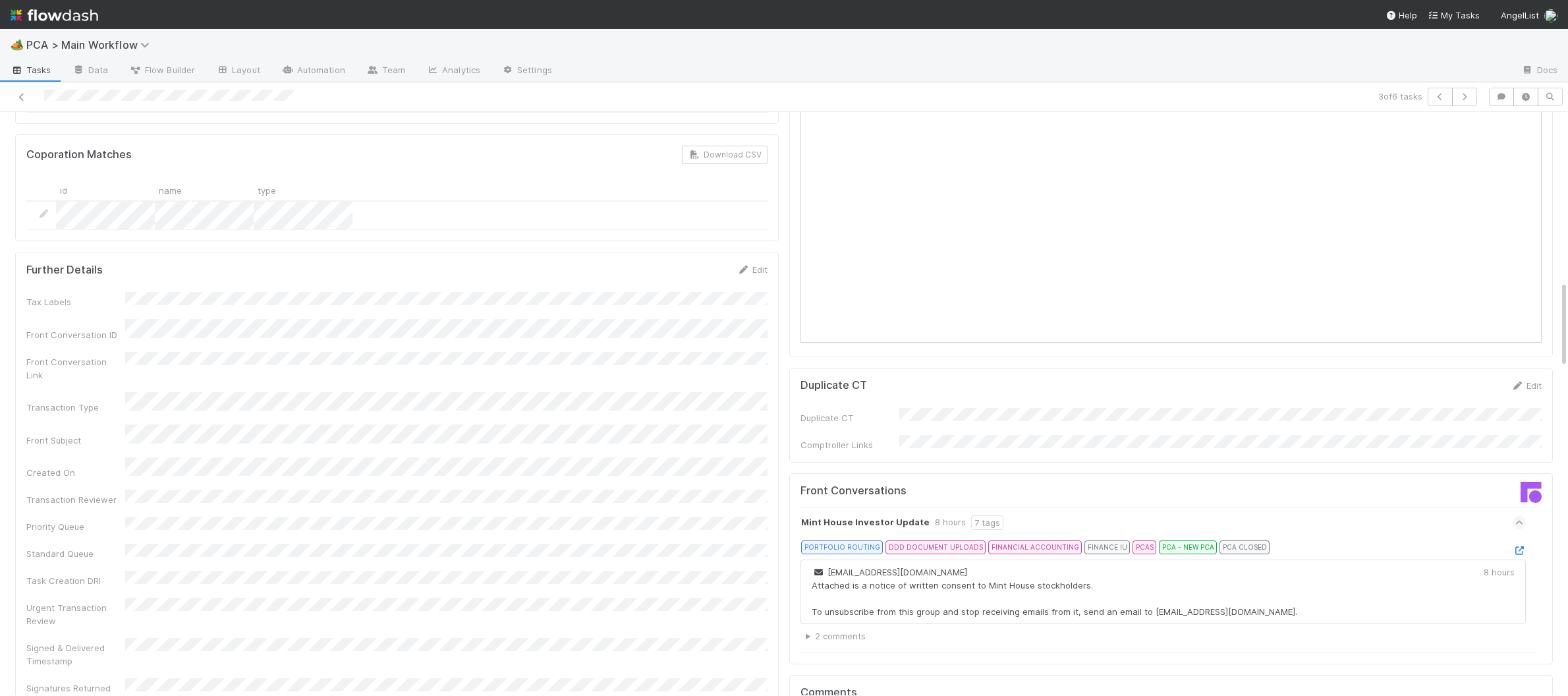
click at [1526, 508] on div "Mint House Investor Update 8 hours 7 tags PORTFOLIO ROUTING DDD DOCUMENT UPLOAD…" at bounding box center [1170, 580] width 741 height 145
click at [1519, 546] on icon at bounding box center [1519, 551] width 13 height 9
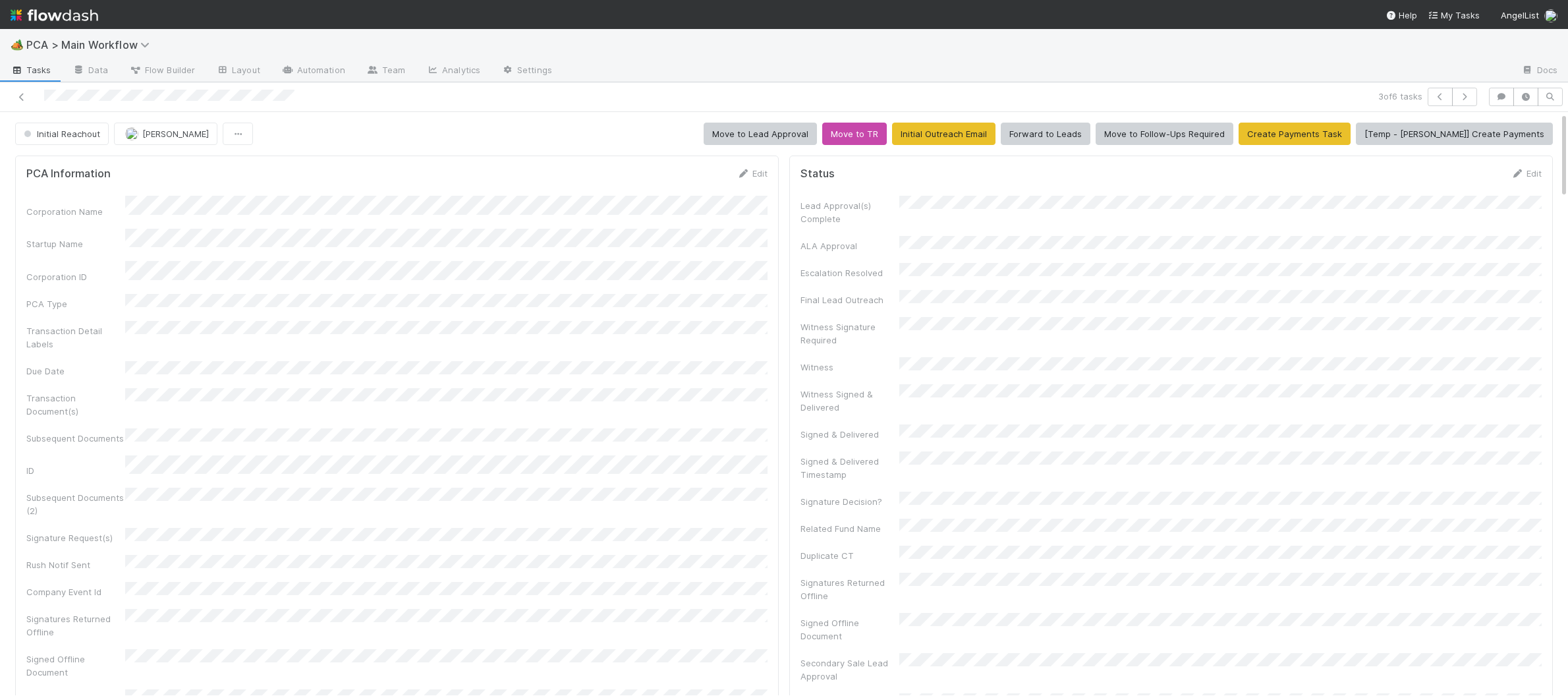
drag, startPoint x: 745, startPoint y: 170, endPoint x: 536, endPoint y: 265, distance: 229.6
click at [745, 170] on icon at bounding box center [743, 174] width 13 height 9
drag, startPoint x: 379, startPoint y: 336, endPoint x: 383, endPoint y: 329, distance: 8.1
click at [379, 336] on div "Corporation Name Startup Name Corporation ID PCA Type Transaction Detail Labels…" at bounding box center [396, 546] width 741 height 682
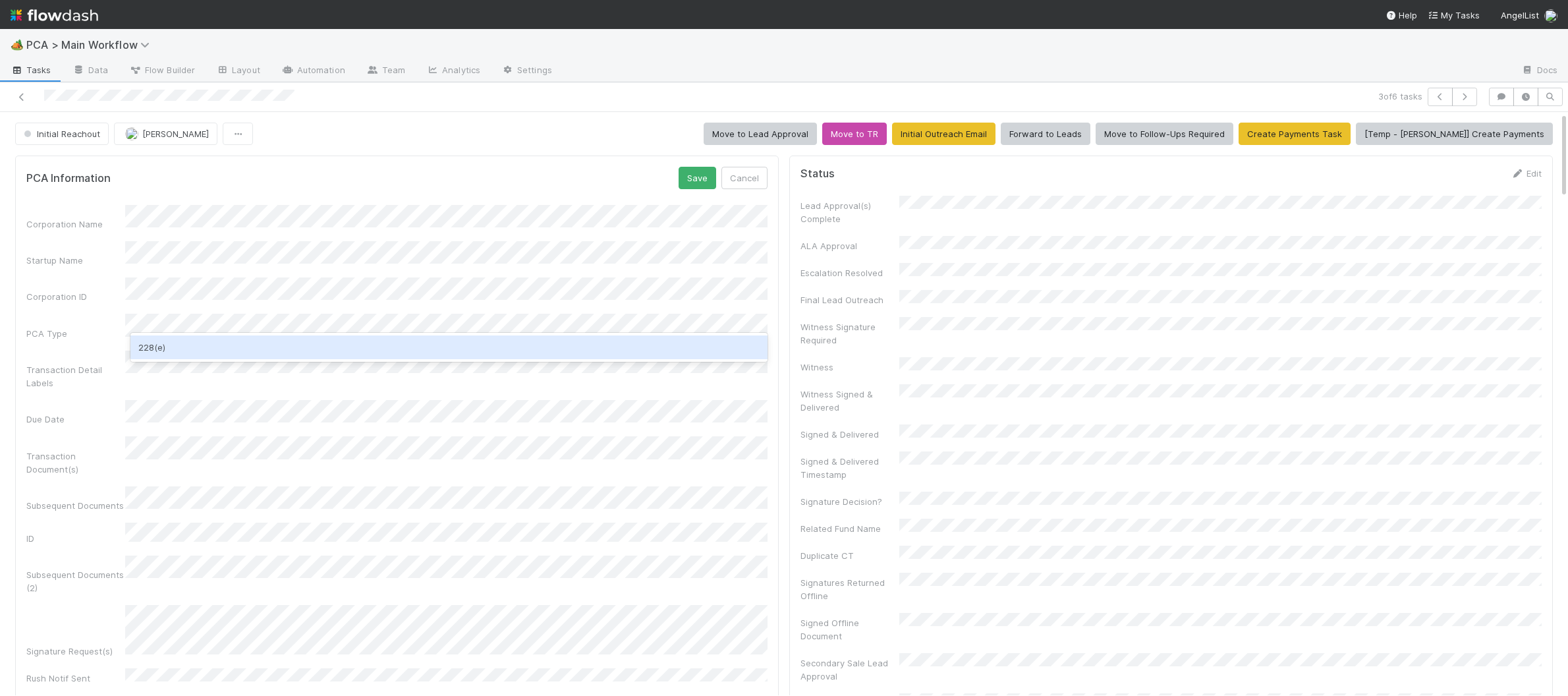
click at [334, 351] on div "228(e)" at bounding box center [449, 347] width 637 height 23
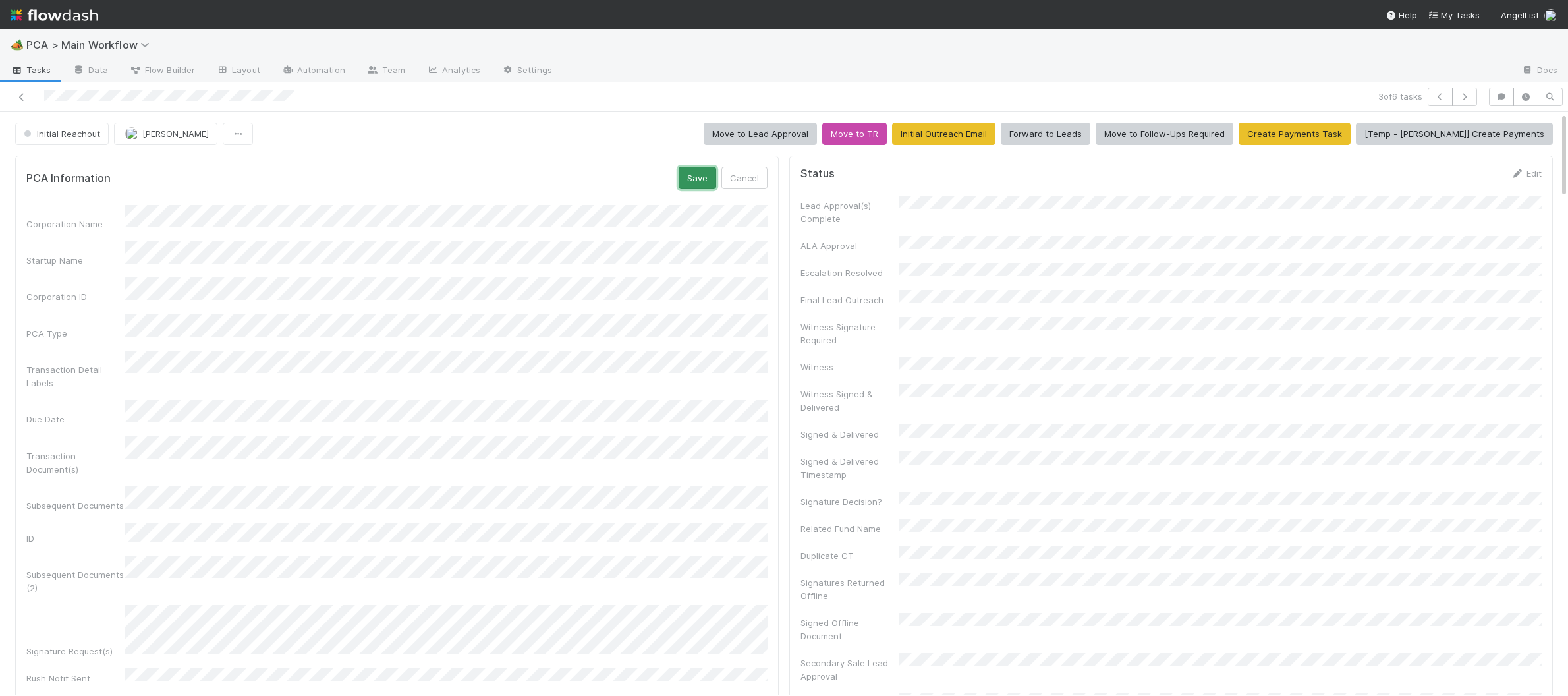
click at [694, 174] on button "Save" at bounding box center [697, 178] width 37 height 22
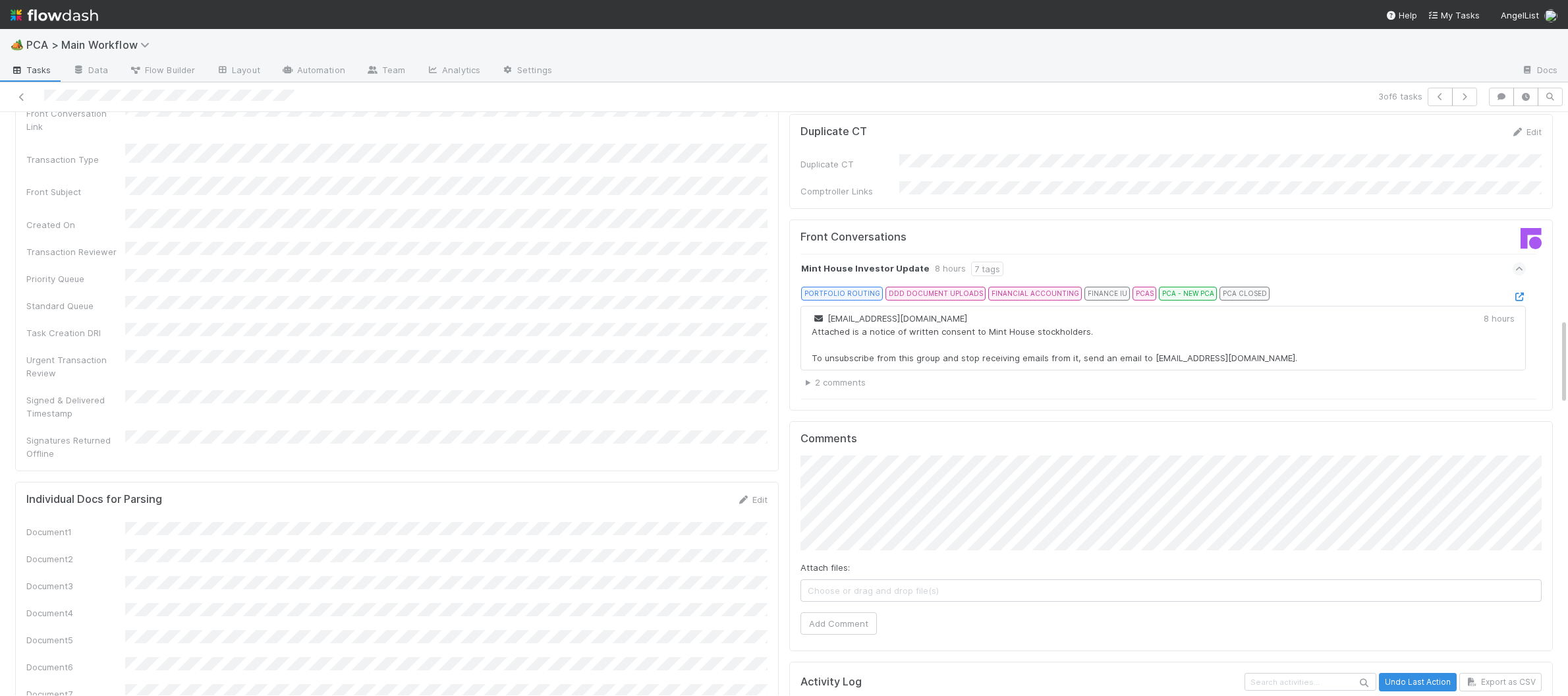
scroll to position [1389, 0]
drag, startPoint x: 846, startPoint y: 551, endPoint x: 777, endPoint y: 434, distance: 135.8
click at [846, 615] on button "Add Comment" at bounding box center [838, 626] width 76 height 22
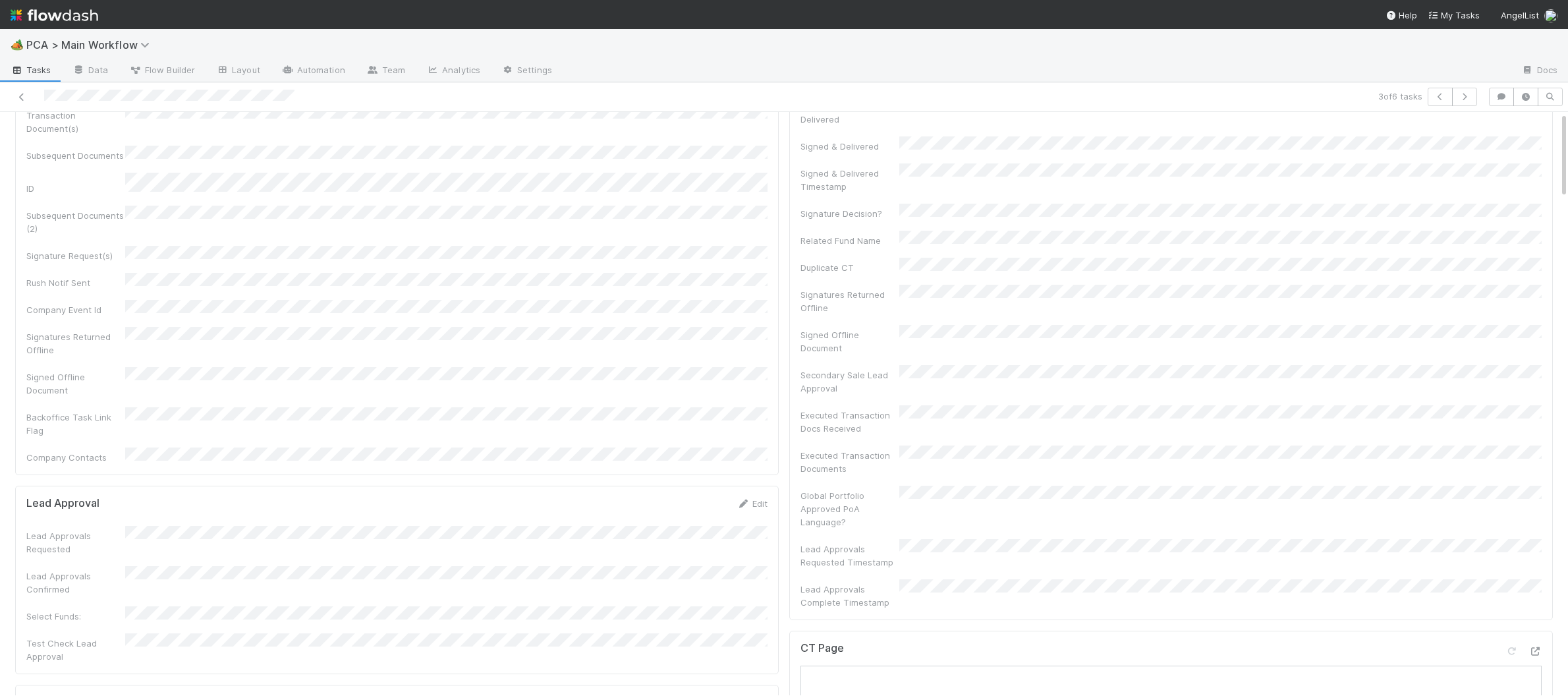
scroll to position [0, 0]
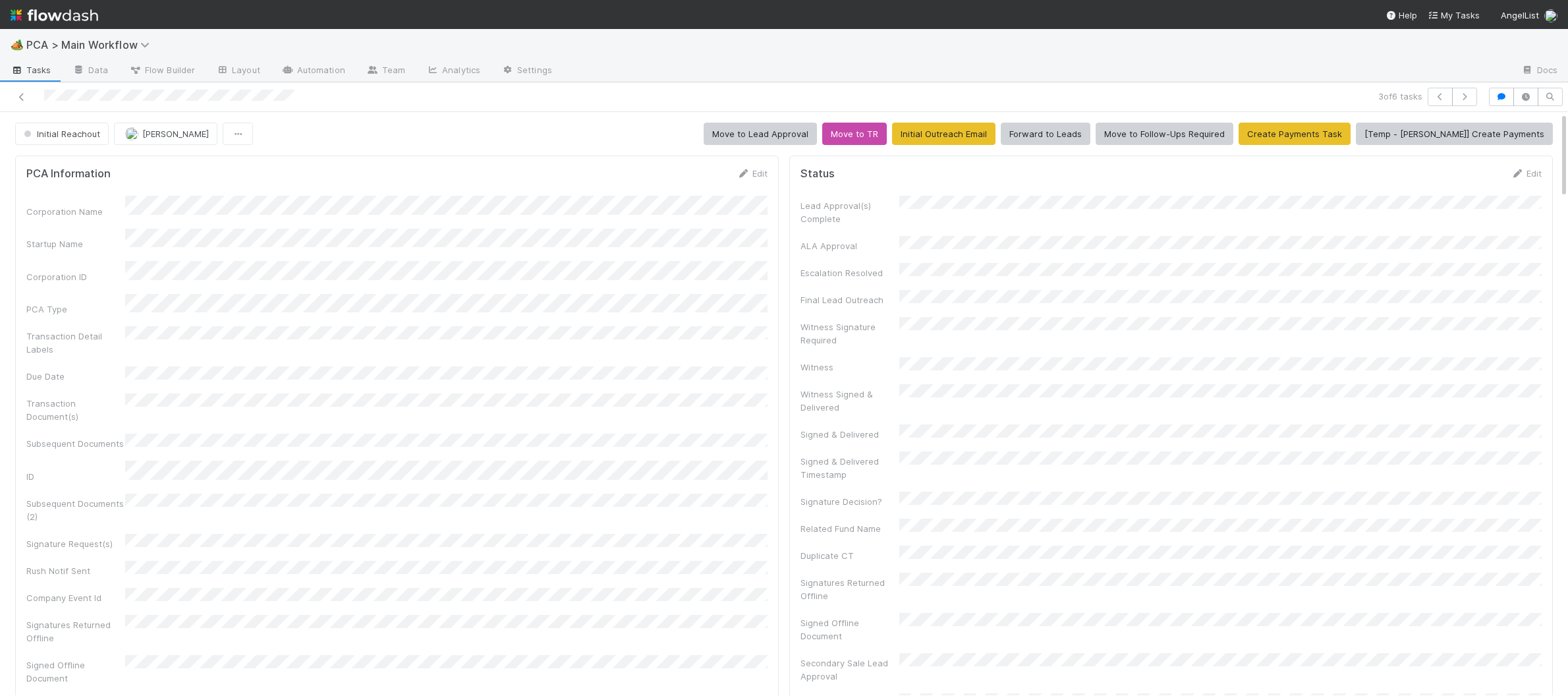
click at [129, 156] on div "PCA Information Edit Corporation Name Startup Name Corporation ID PCA Type Tran…" at bounding box center [397, 459] width 763 height 607
click at [83, 132] on span "Initial Reachout" at bounding box center [60, 134] width 79 height 10
drag, startPoint x: 492, startPoint y: 207, endPoint x: 195, endPoint y: 144, distance: 303.6
click at [455, 200] on div at bounding box center [784, 348] width 1568 height 696
click at [173, 140] on button "[PERSON_NAME]" at bounding box center [166, 134] width 104 height 22
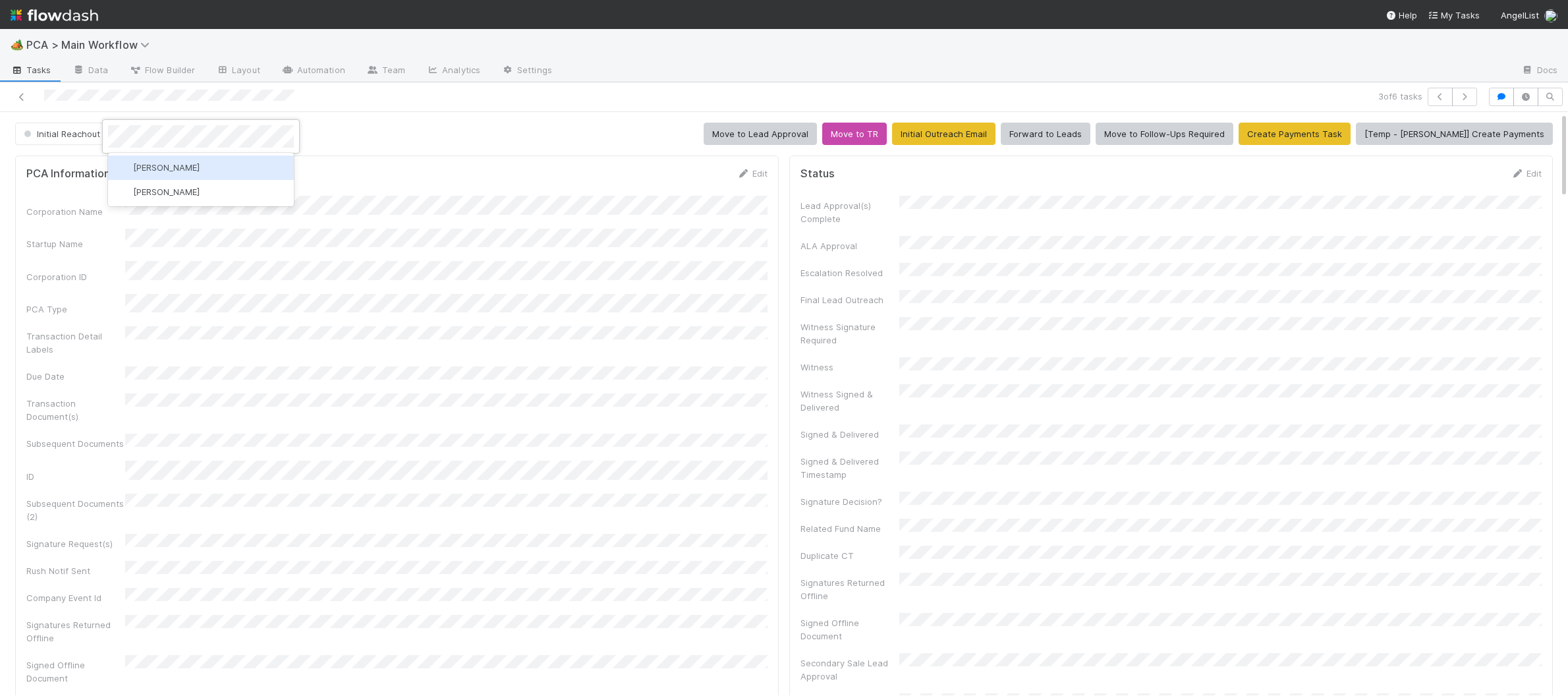
click at [173, 175] on div "Chris DelBianco" at bounding box center [201, 167] width 186 height 23
click at [54, 21] on img at bounding box center [54, 16] width 87 height 22
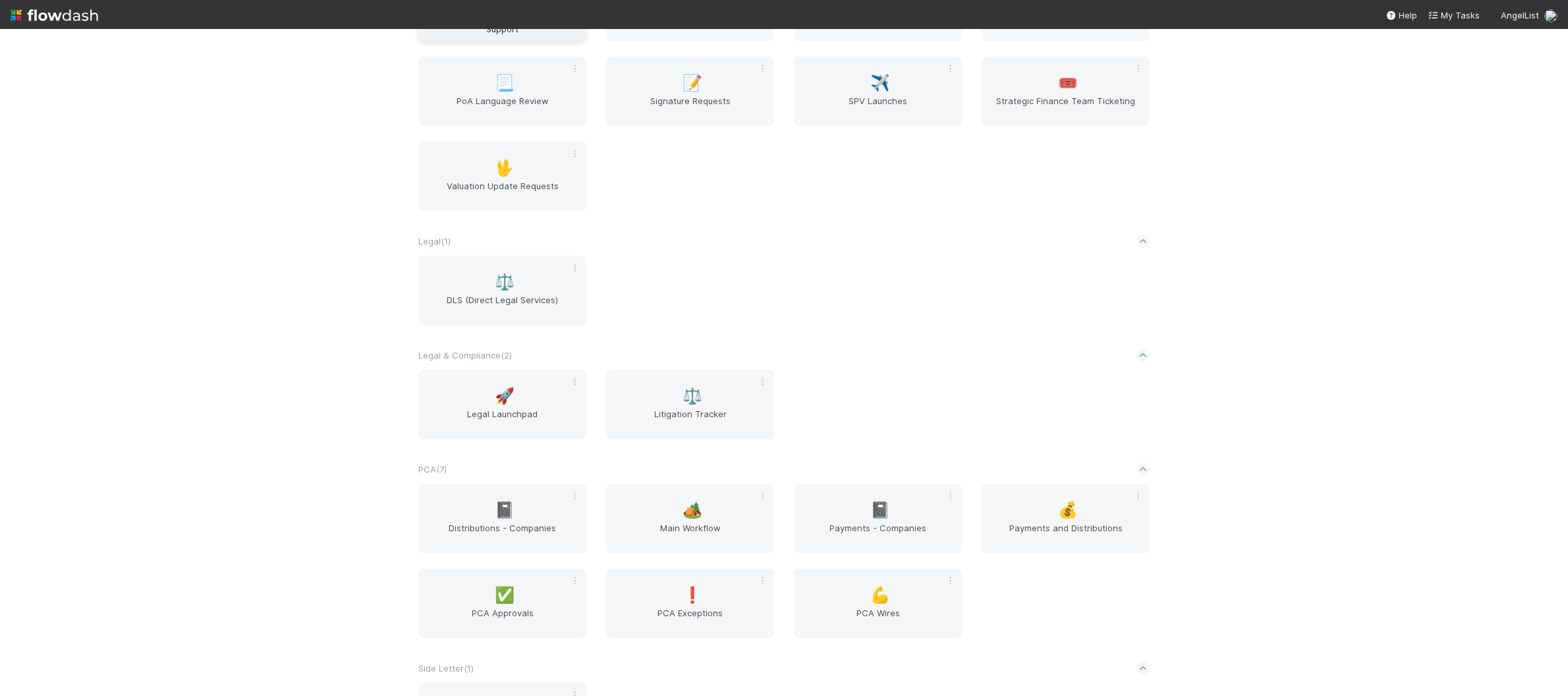
scroll to position [1804, 0]
click at [726, 532] on span "Main Workflow" at bounding box center [690, 533] width 157 height 26
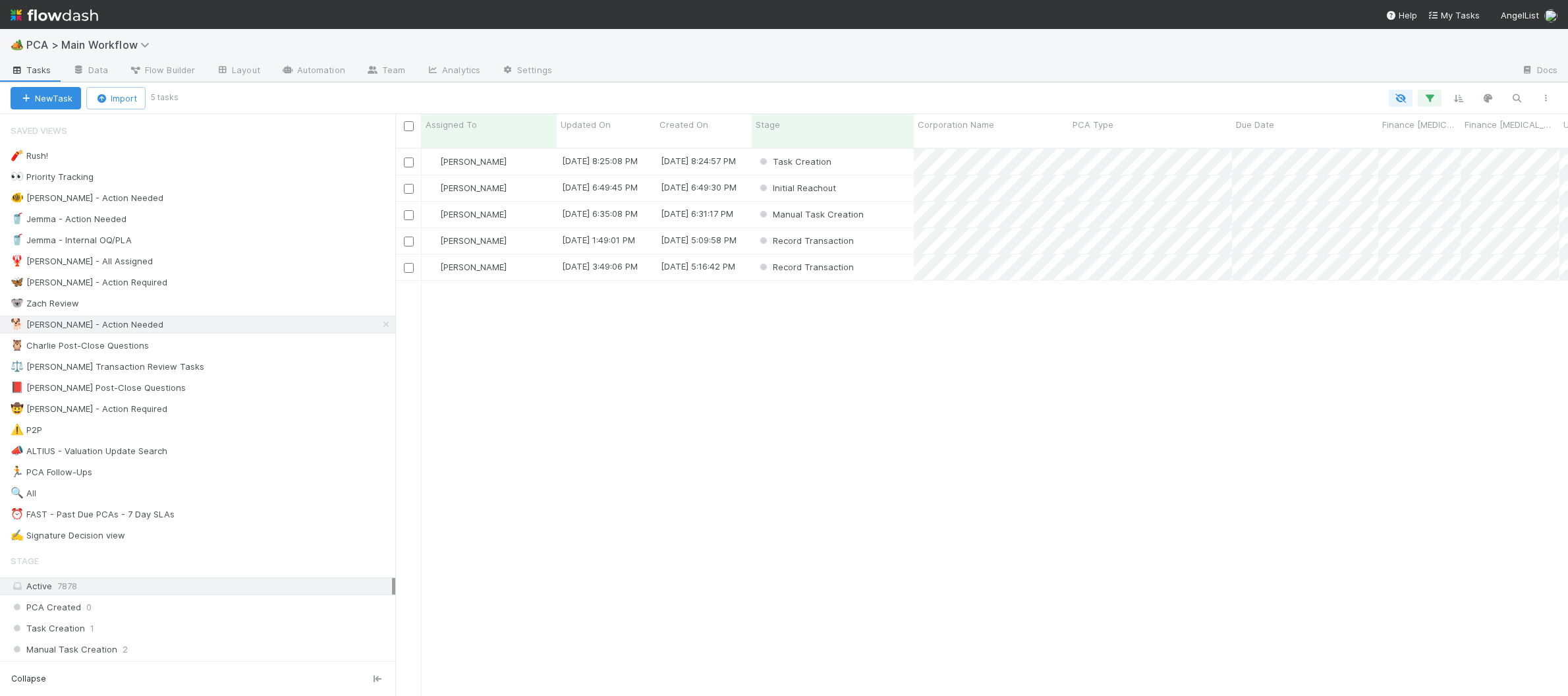
scroll to position [559, 1173]
click at [595, 131] on div "Updated On" at bounding box center [606, 131] width 99 height 34
click at [605, 154] on div "8/12/25, 8:25:08 PM" at bounding box center [600, 160] width 76 height 13
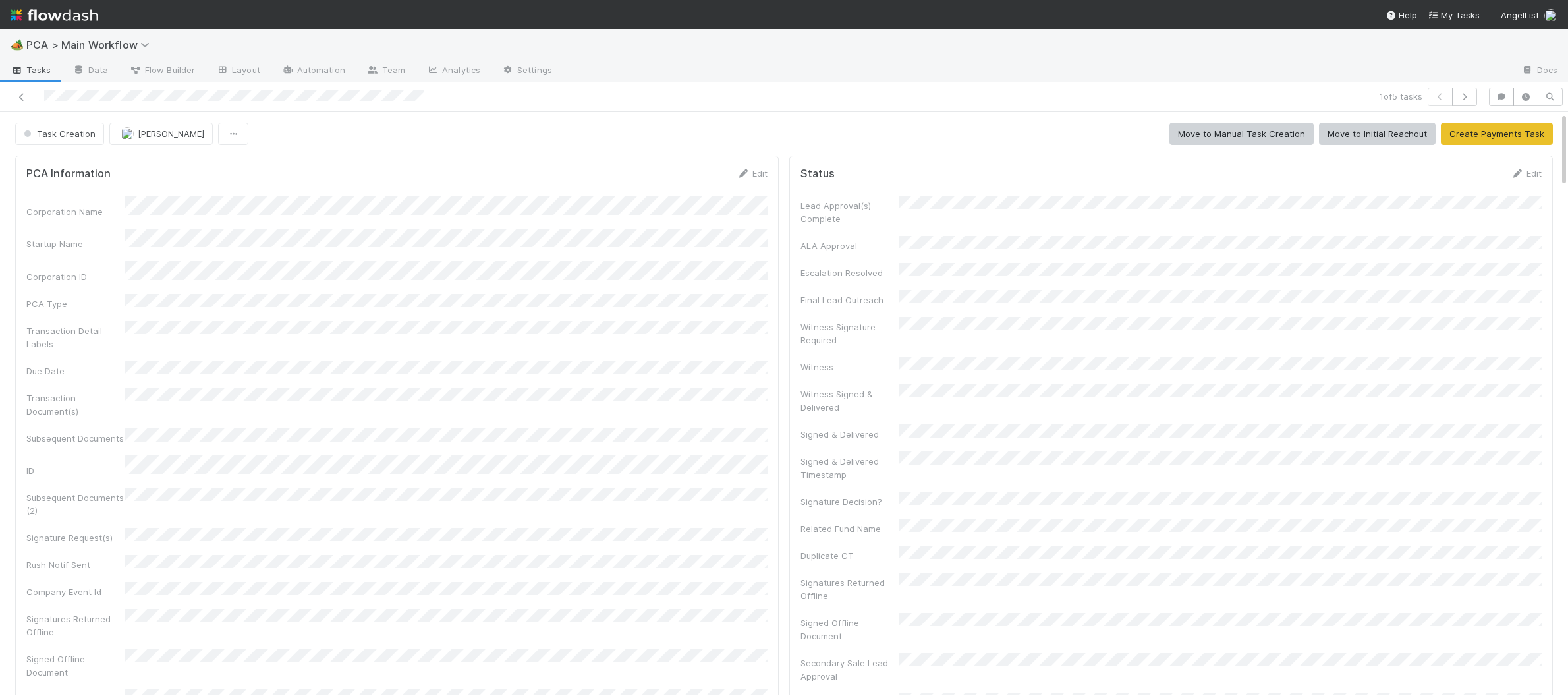
click at [80, 18] on img at bounding box center [54, 16] width 87 height 22
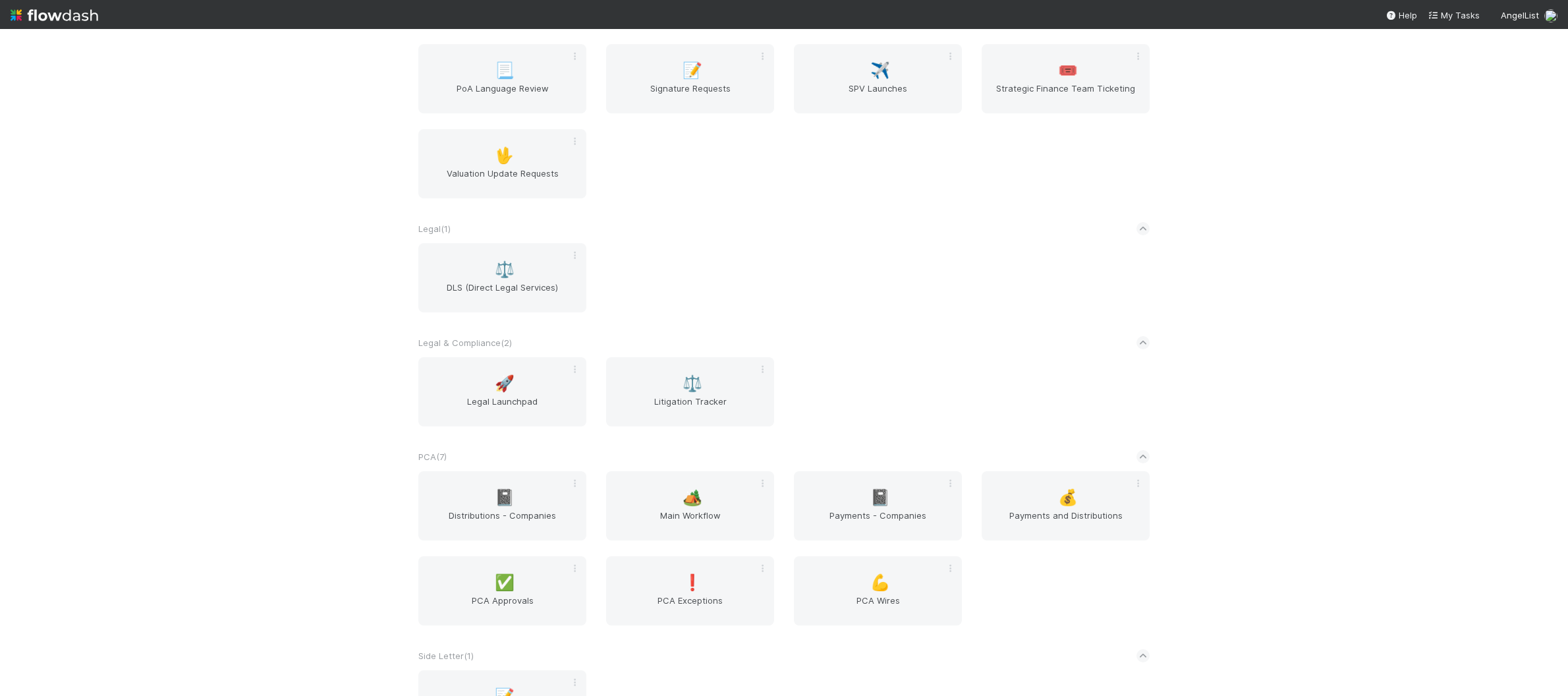
scroll to position [1841, 0]
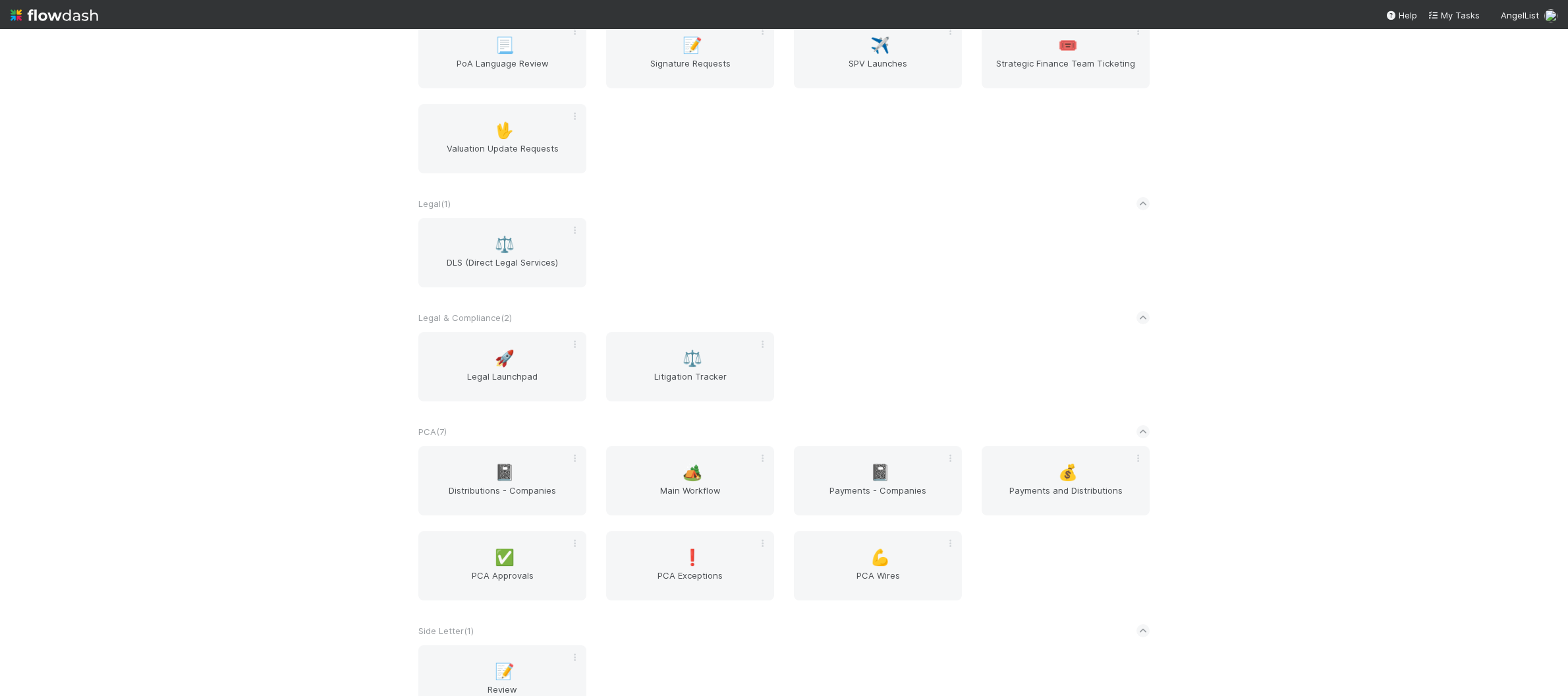
click at [678, 435] on div "PCA ( 7 )" at bounding box center [784, 431] width 731 height 29
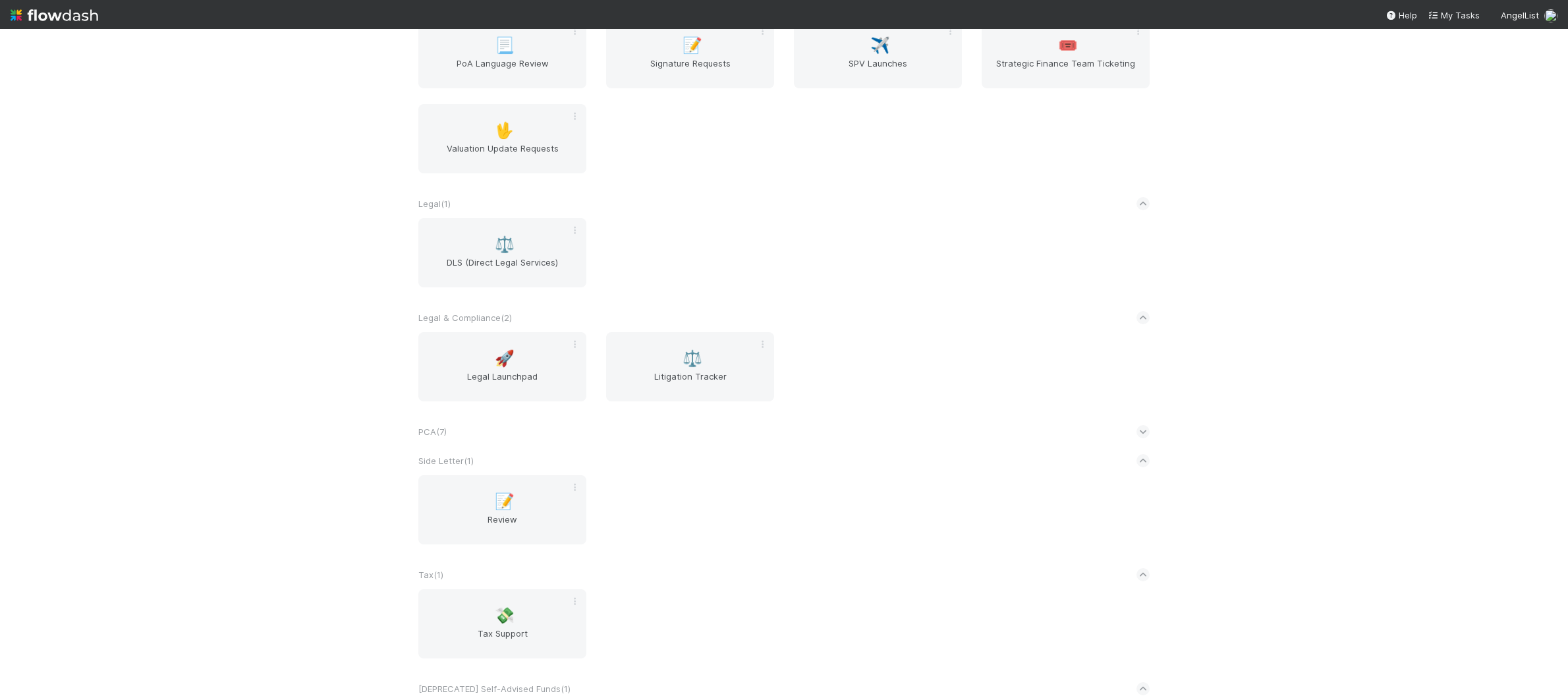
click at [632, 432] on div "PCA ( 7 )" at bounding box center [784, 431] width 731 height 29
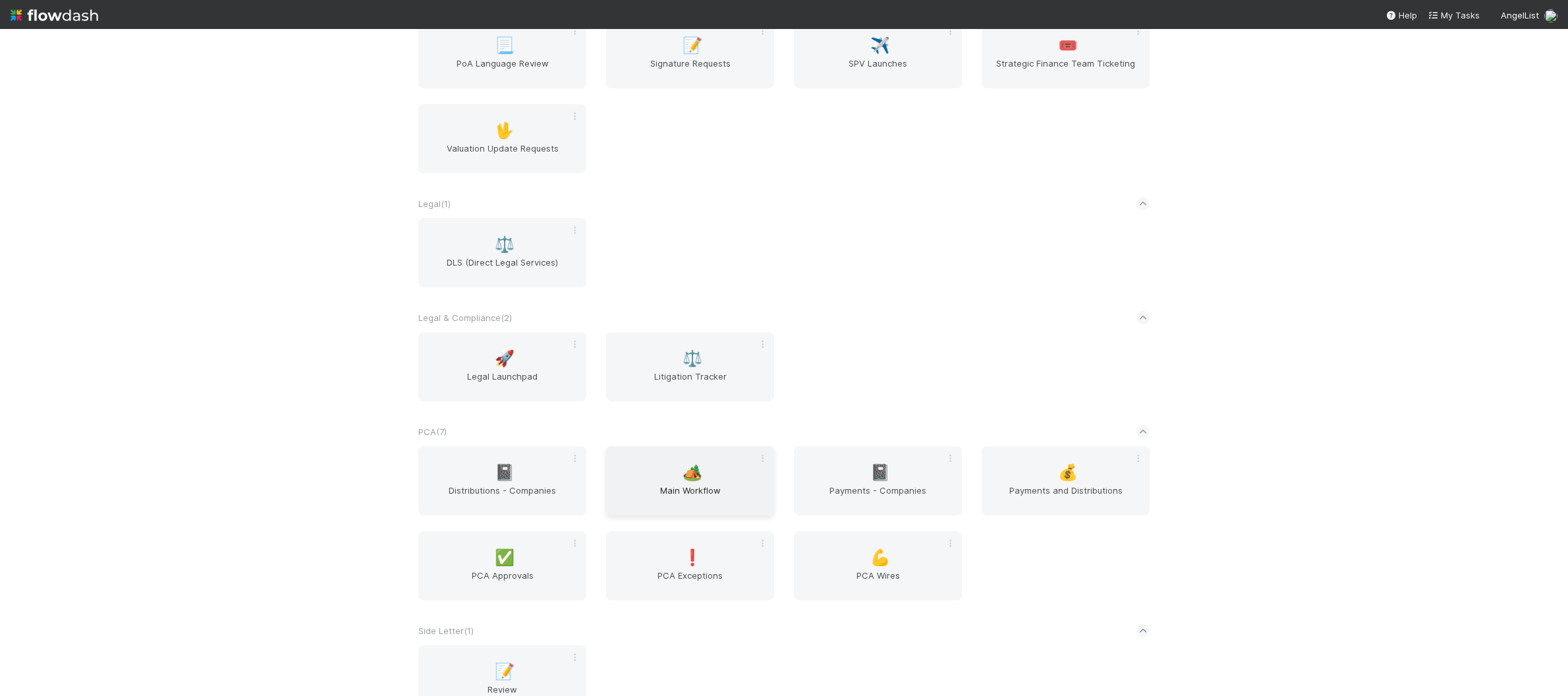
click at [732, 489] on span "Main Workflow" at bounding box center [690, 496] width 157 height 26
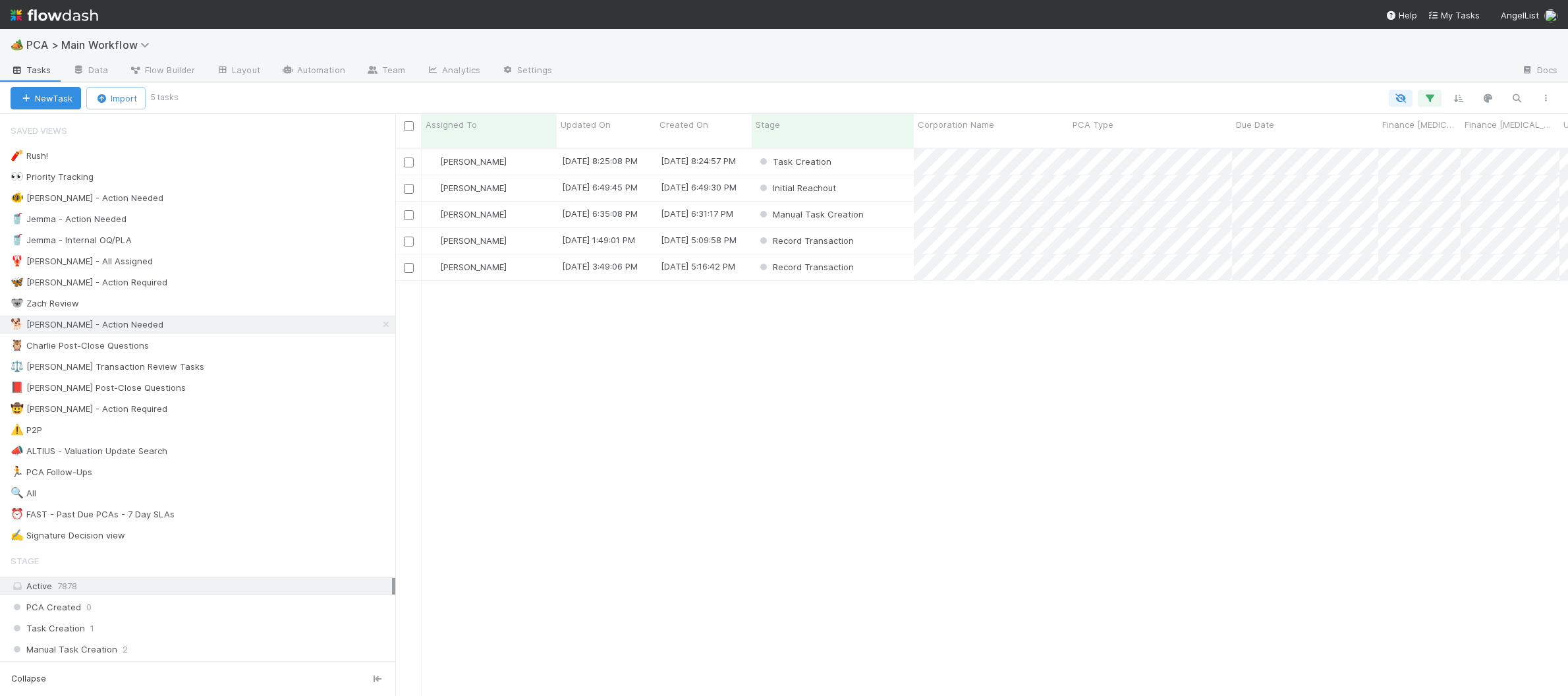
scroll to position [559, 1173]
click at [597, 126] on span "Updated On" at bounding box center [586, 124] width 50 height 13
click at [631, 151] on div "Sort Oldest → Newest" at bounding box center [636, 150] width 150 height 20
click at [880, 201] on div "Manual Task Creation" at bounding box center [833, 214] width 163 height 26
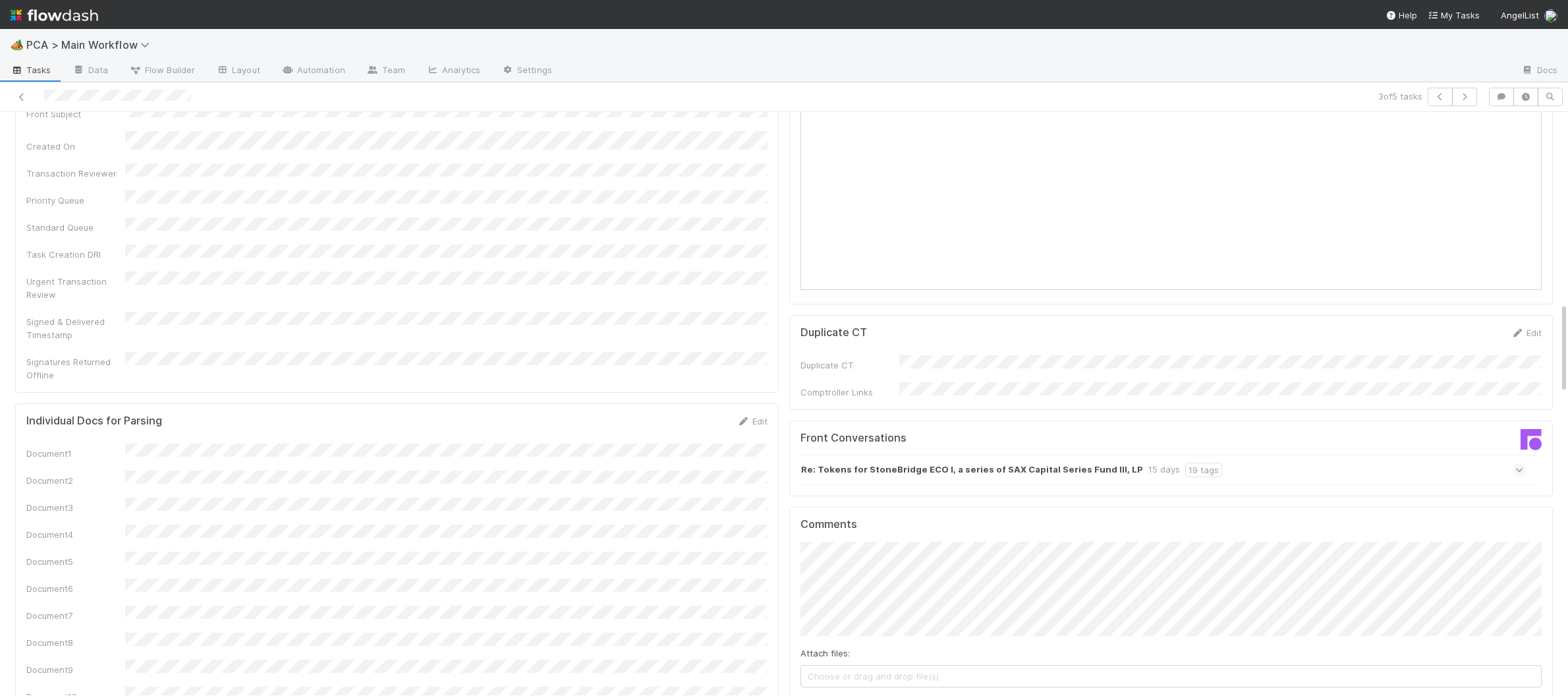
scroll to position [1221, 0]
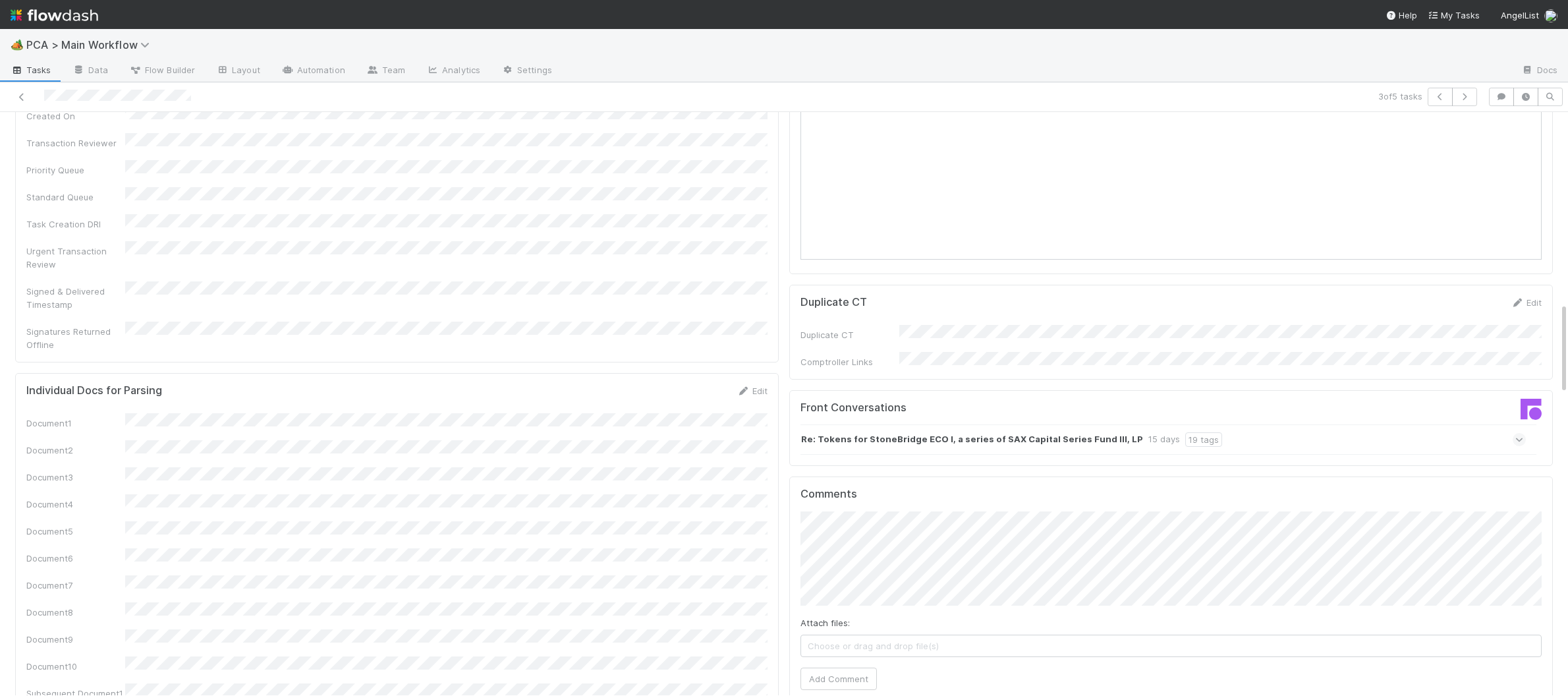
click at [1051, 432] on strong "Re: Tokens for StoneBridge ECO I, a series of SAX Capital Series Fund III, LP" at bounding box center [972, 439] width 342 height 15
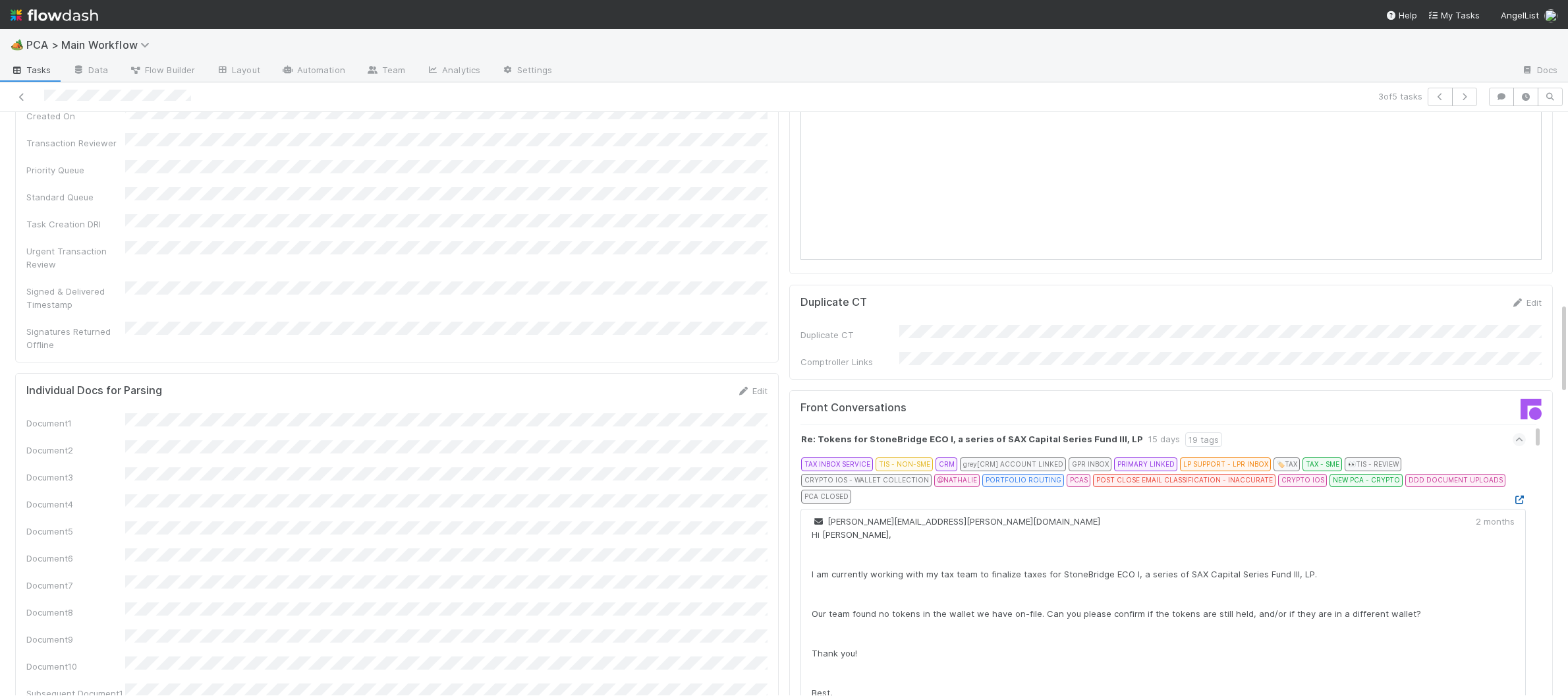
click at [1525, 495] on icon at bounding box center [1519, 500] width 13 height 9
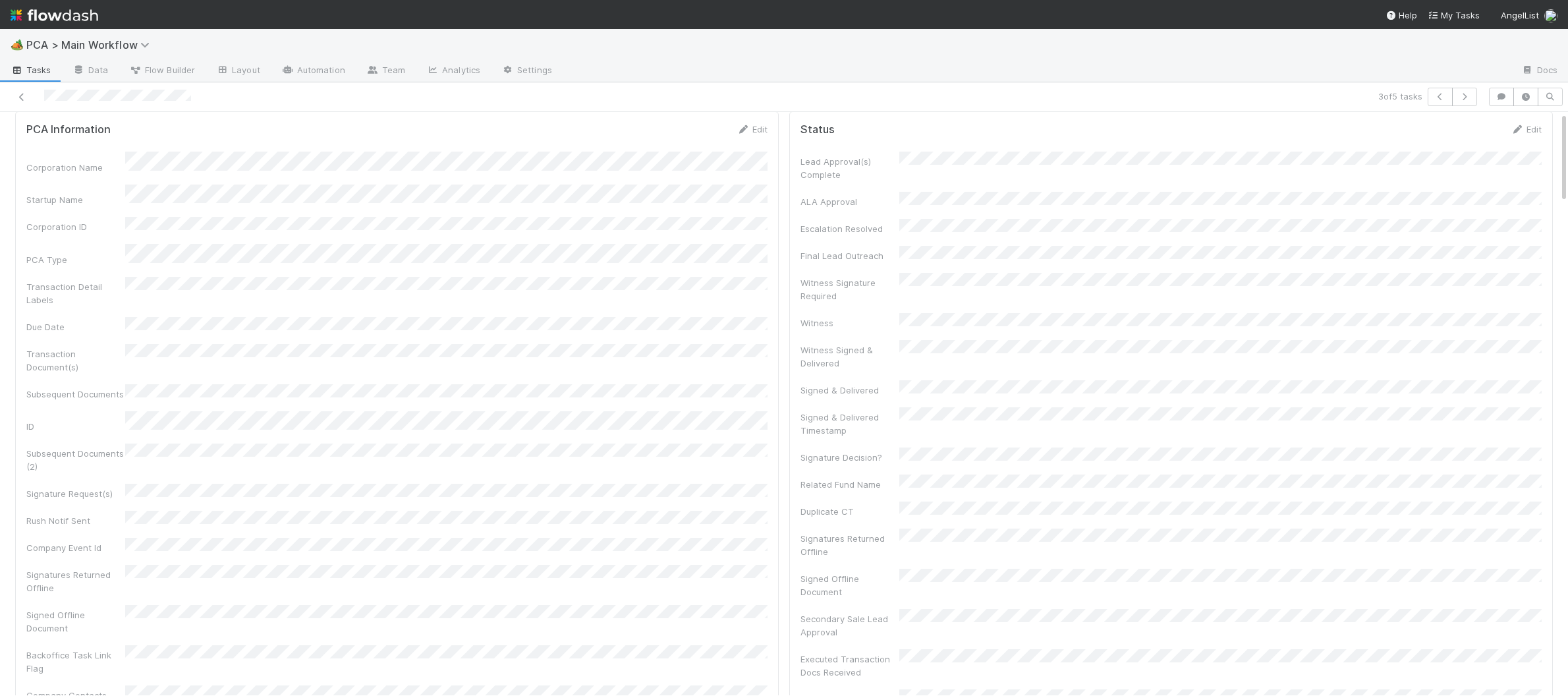
scroll to position [0, 0]
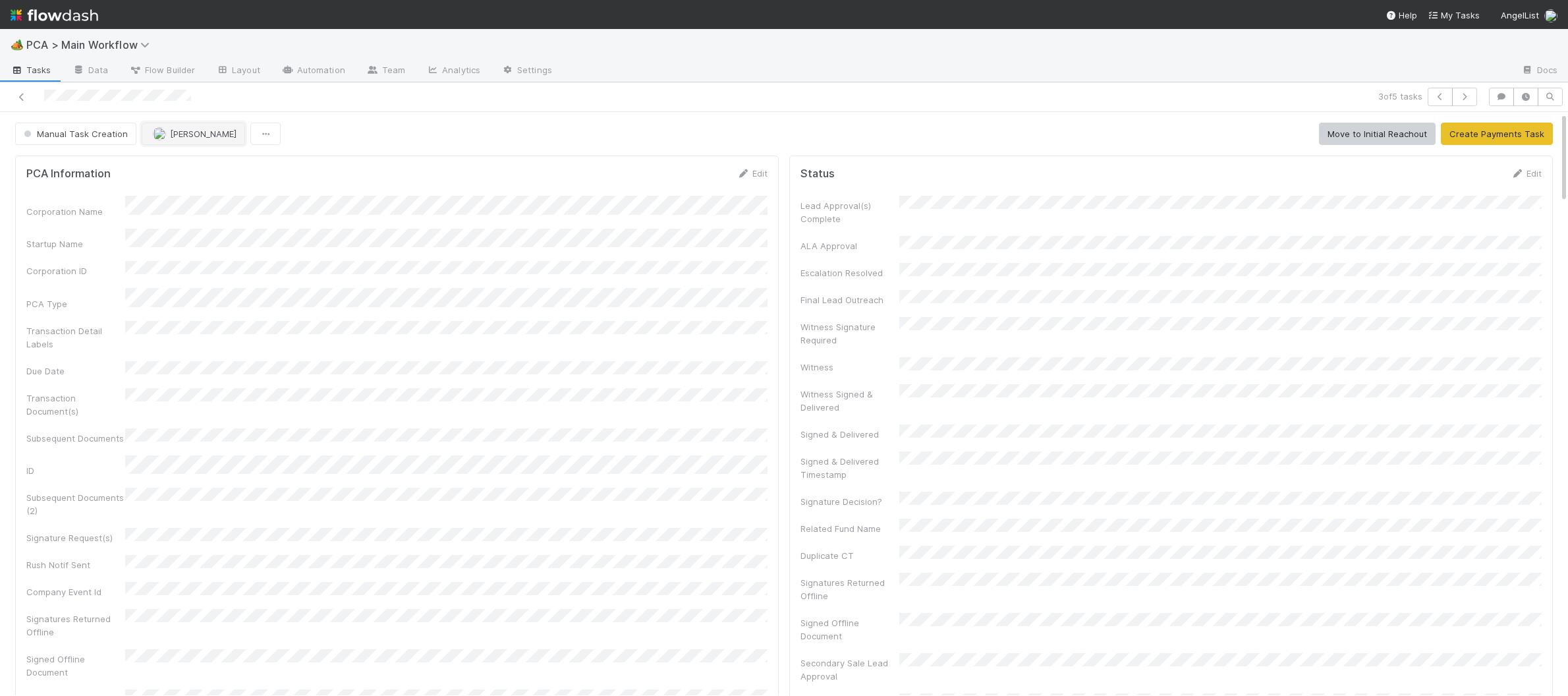
click at [192, 131] on span "[PERSON_NAME]" at bounding box center [203, 134] width 67 height 10
click at [218, 234] on span "Nathalie Gualito" at bounding box center [192, 239] width 67 height 10
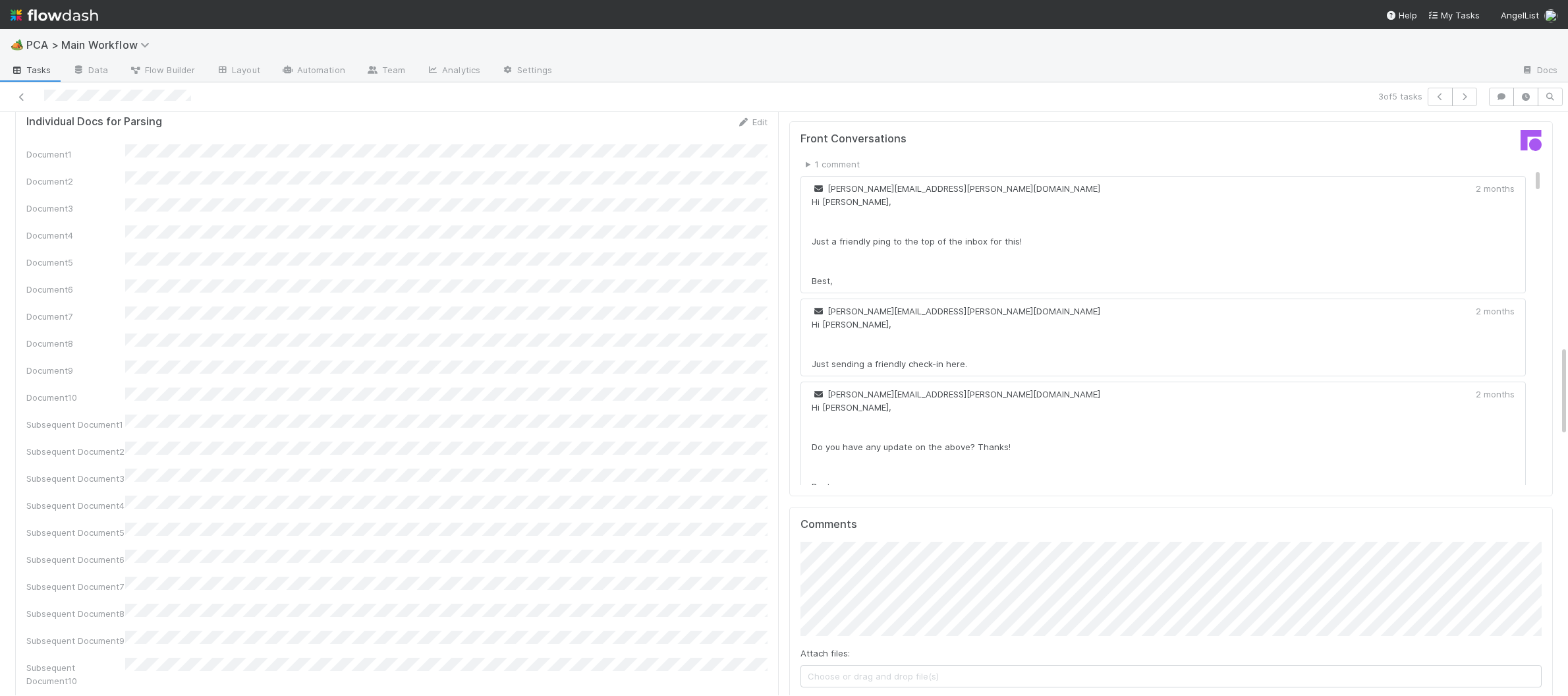
scroll to position [1504, 0]
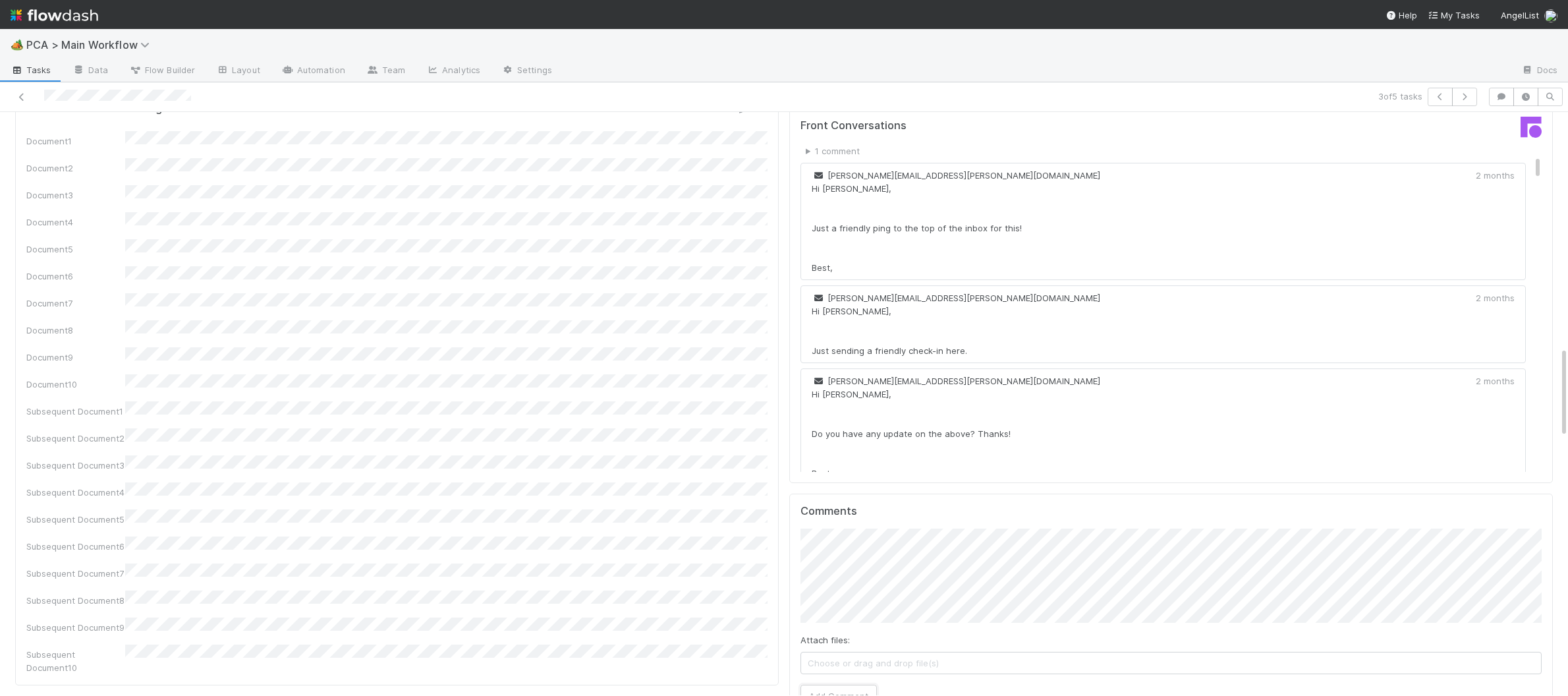
drag, startPoint x: 869, startPoint y: 624, endPoint x: 846, endPoint y: 610, distance: 26.9
click at [857, 685] on button "Add Comment" at bounding box center [838, 696] width 76 height 22
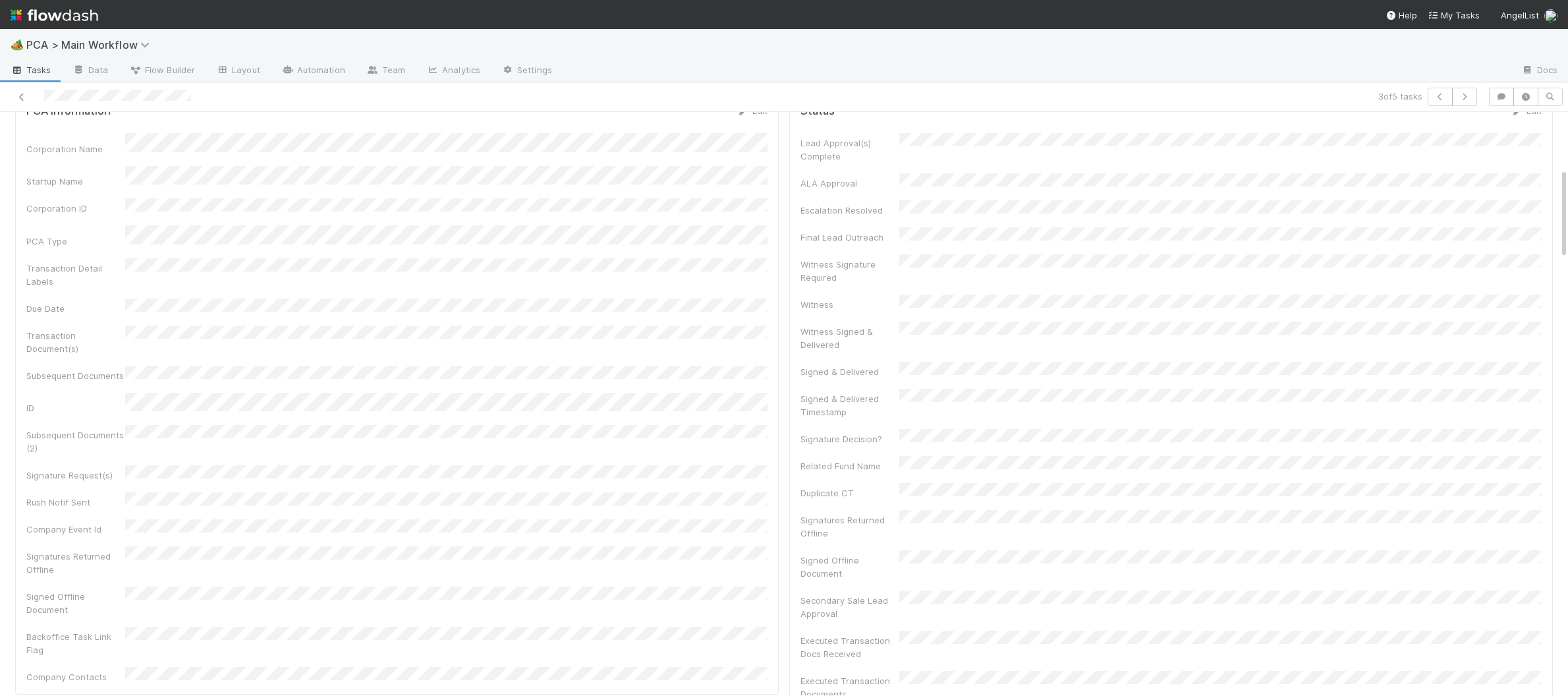
scroll to position [0, 0]
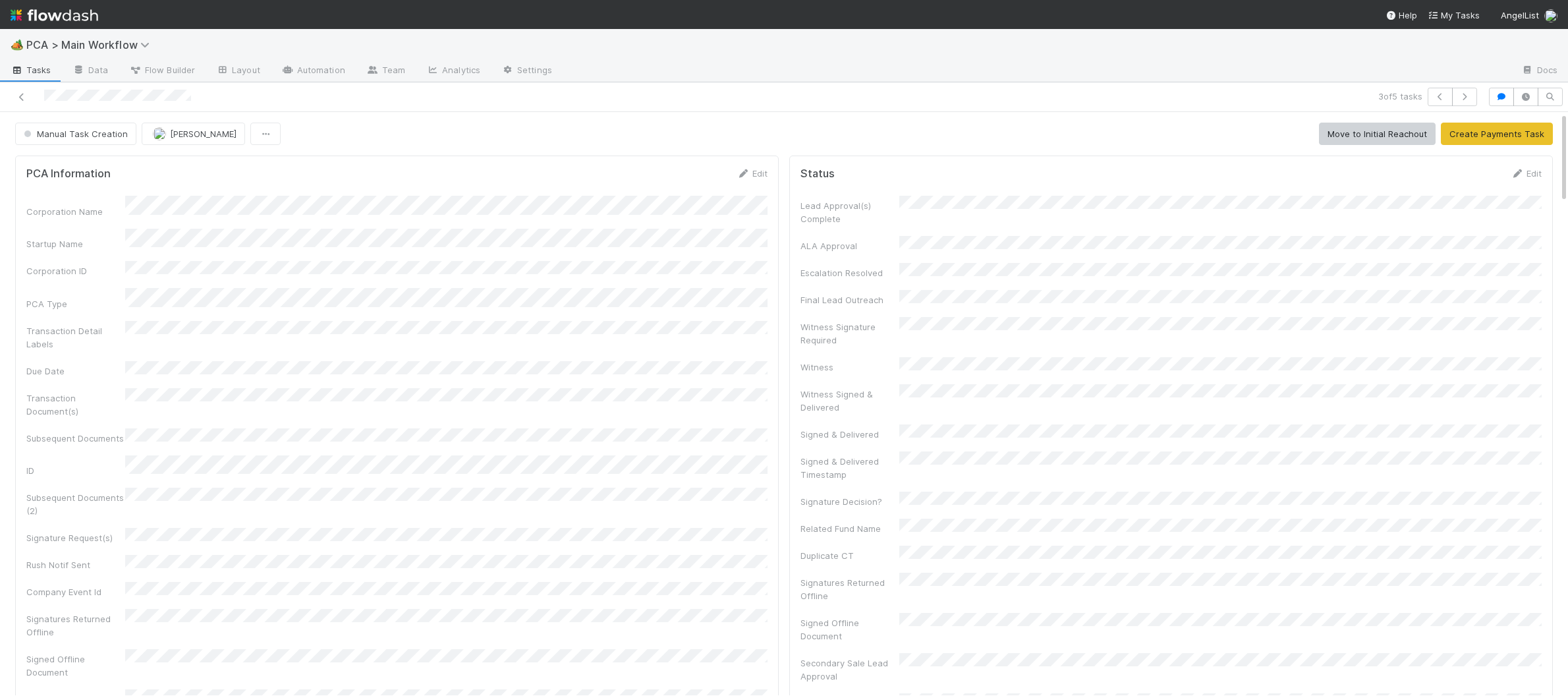
click at [76, 16] on img at bounding box center [54, 16] width 87 height 22
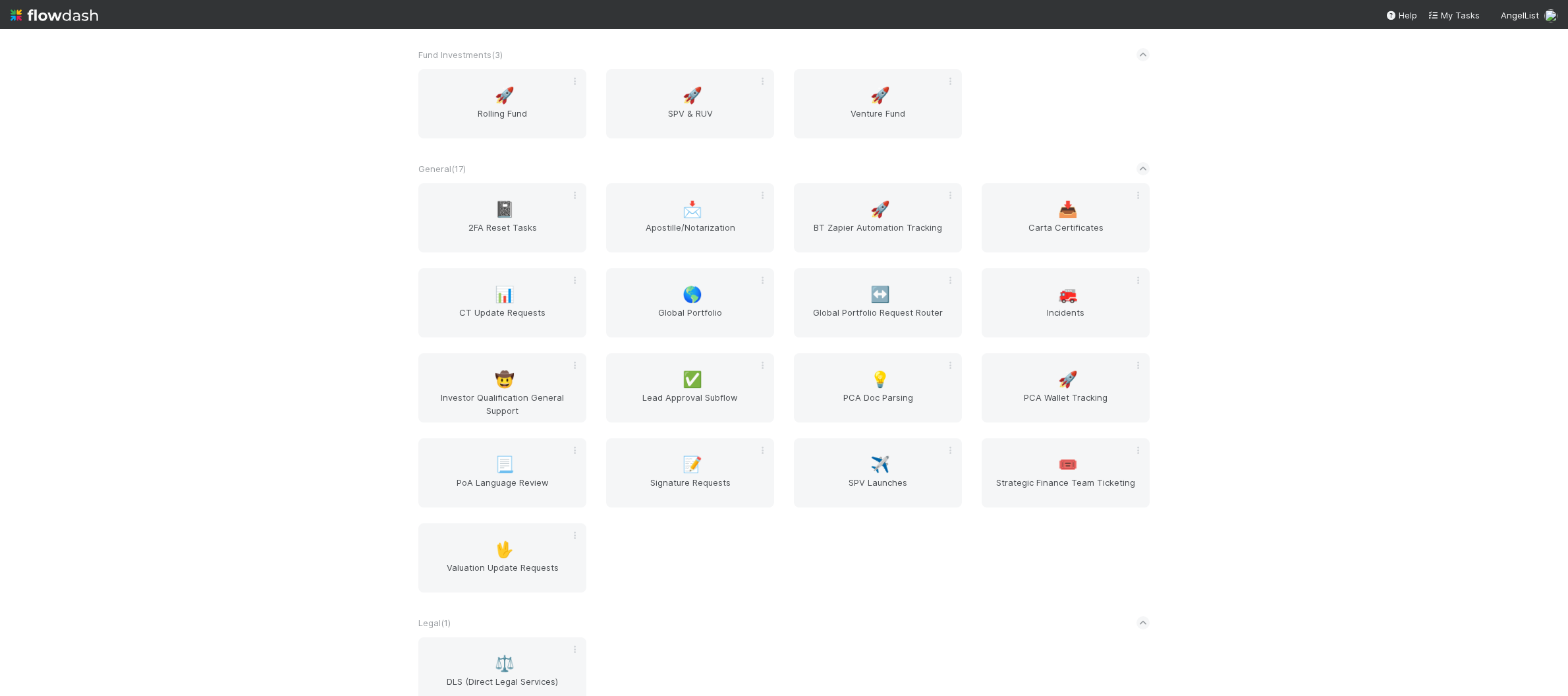
scroll to position [2130, 0]
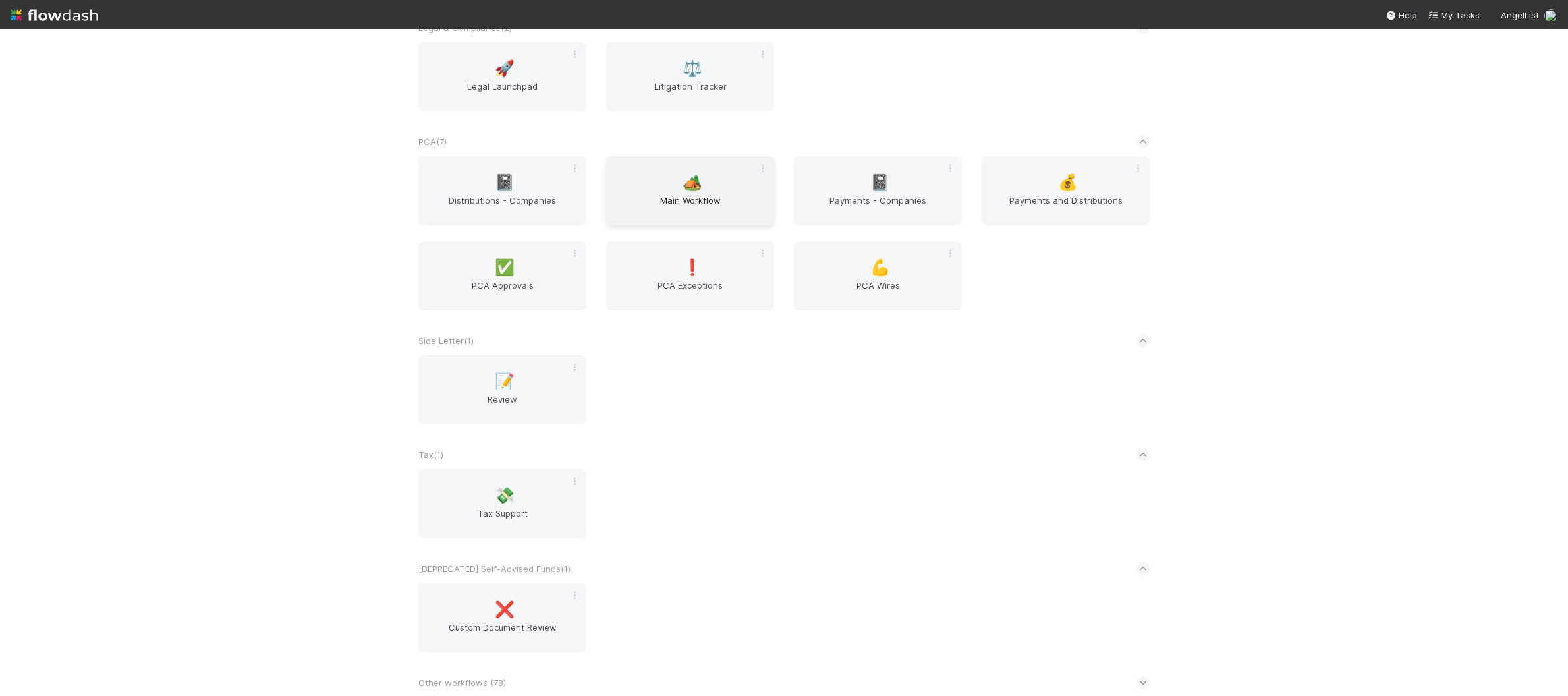
click at [655, 194] on span "Main Workflow" at bounding box center [690, 207] width 157 height 26
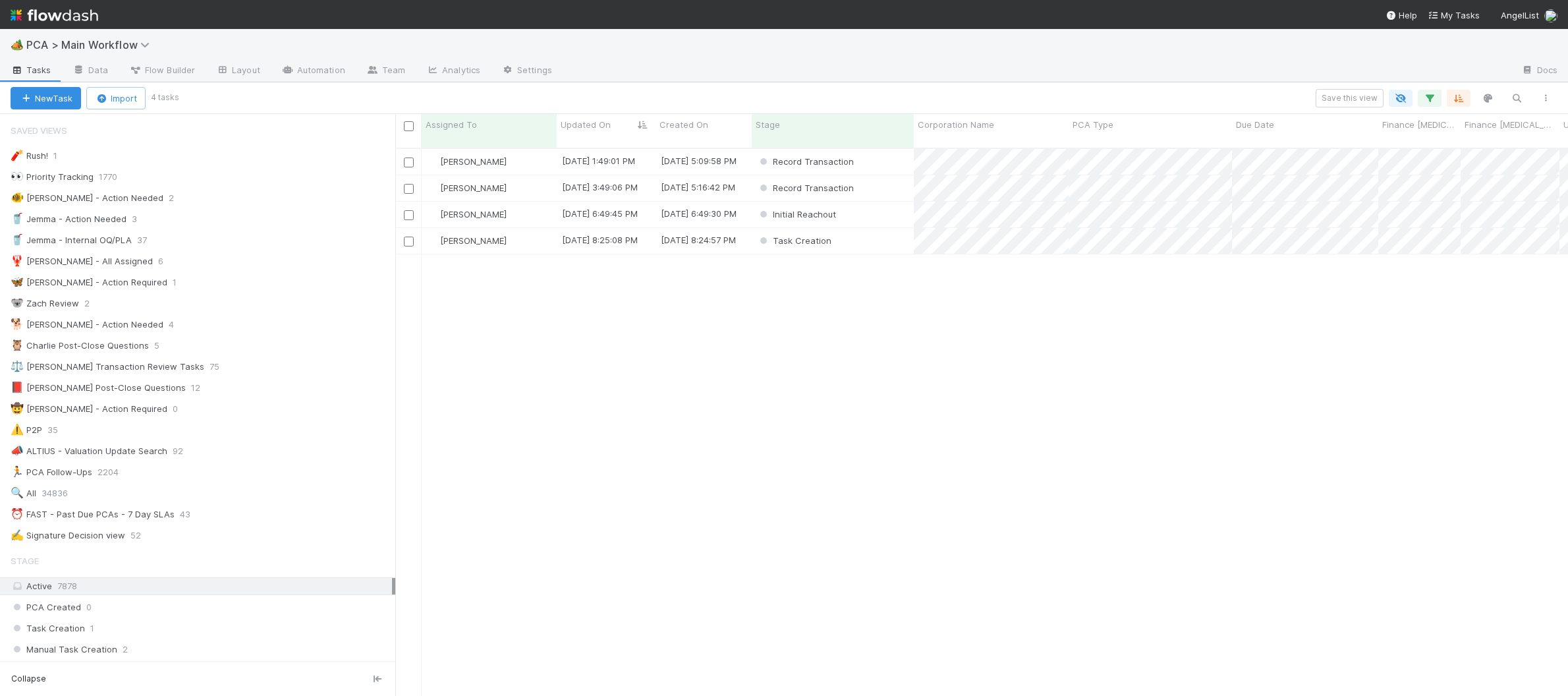
scroll to position [1, 1]
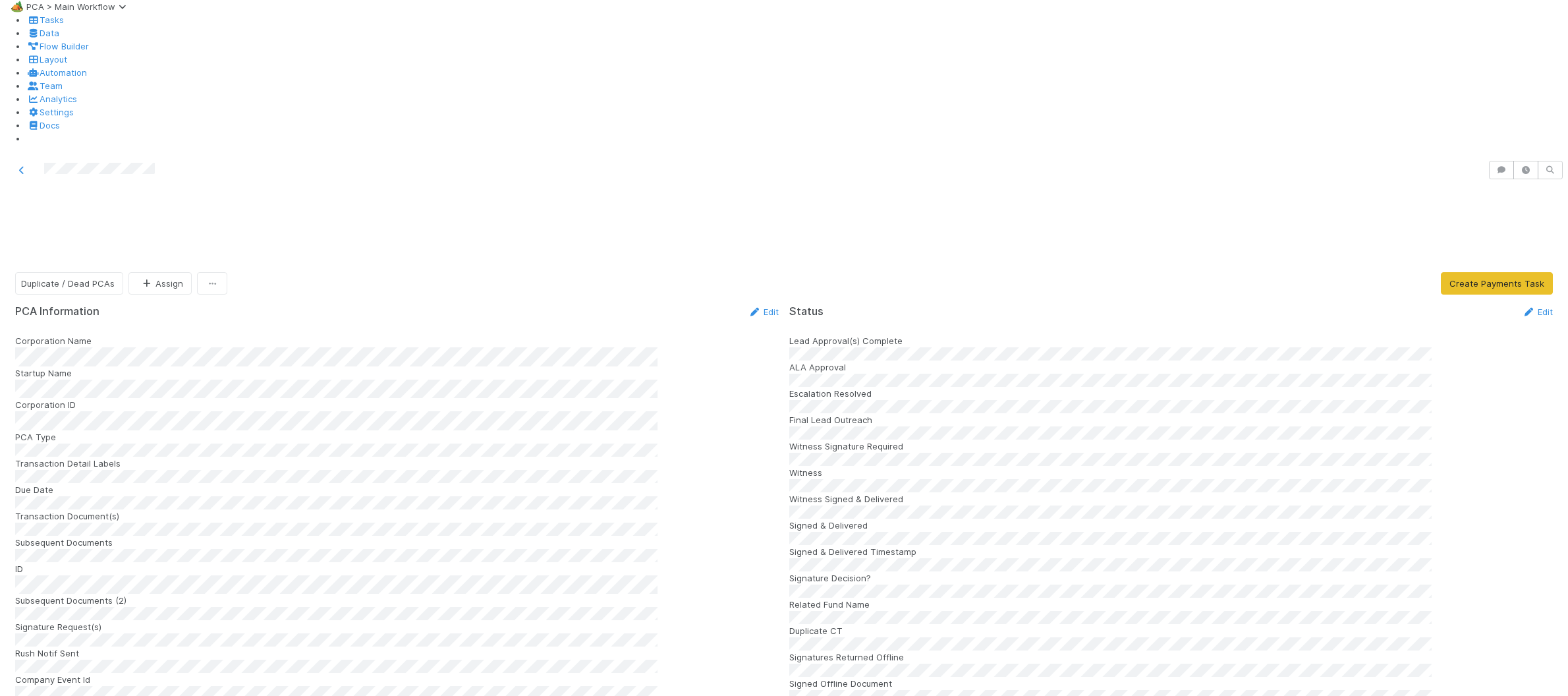
scroll to position [240, 0]
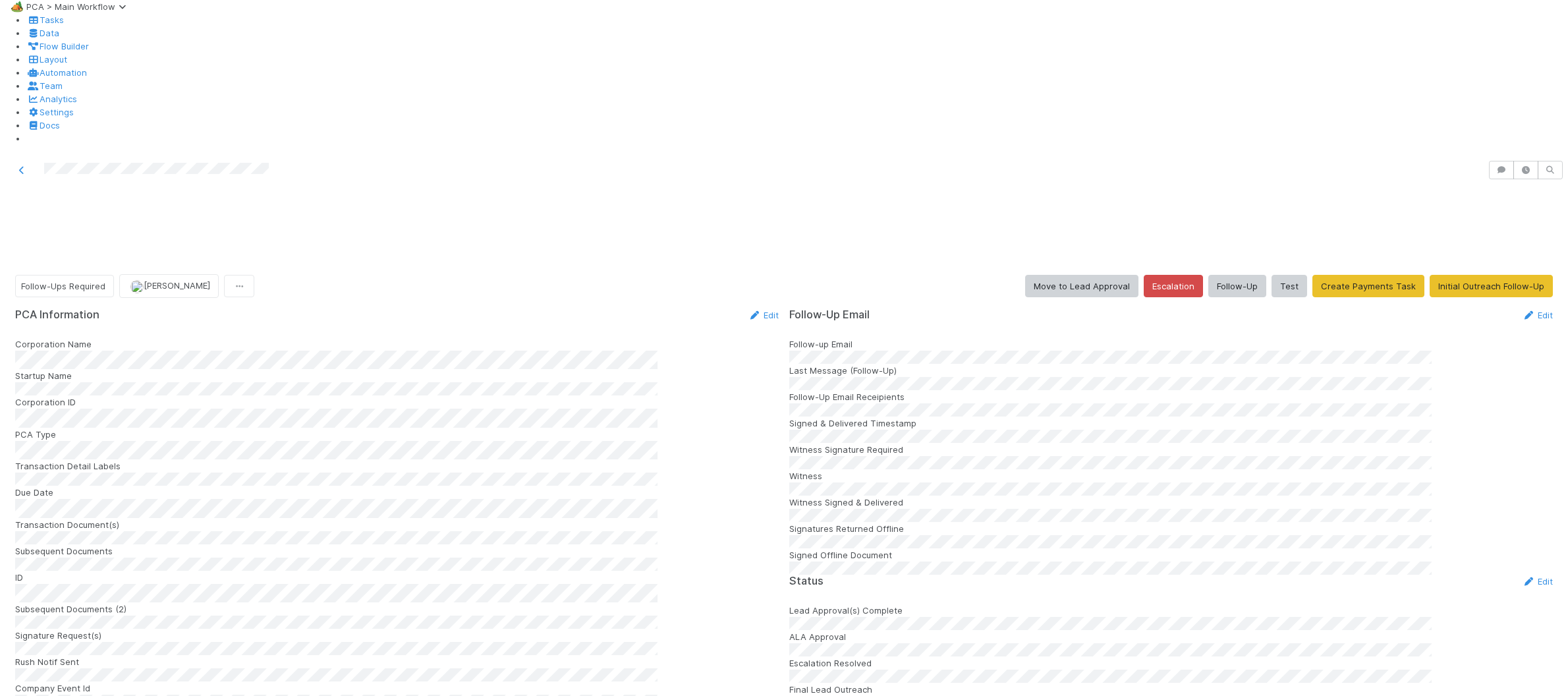
click at [689, 309] on div "PCA Information Edit" at bounding box center [397, 315] width 763 height 13
drag, startPoint x: 747, startPoint y: 173, endPoint x: 33, endPoint y: 365, distance: 739.4
click at [748, 311] on icon at bounding box center [754, 316] width 13 height 9
click at [692, 309] on button "Save" at bounding box center [708, 320] width 37 height 22
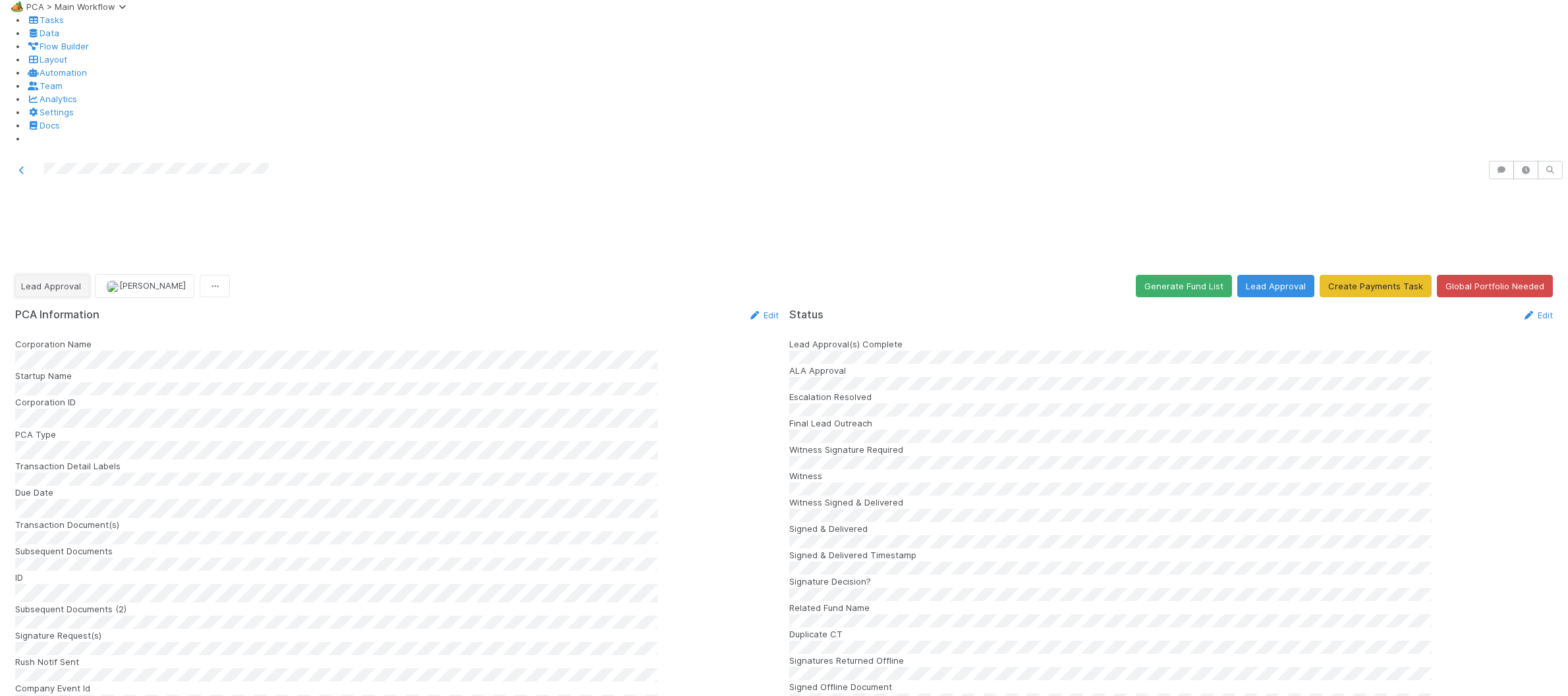
click at [51, 281] on span "Lead Approval" at bounding box center [50, 286] width 60 height 10
click at [92, 170] on span "Follow-Ups Required" at bounding box center [61, 168] width 85 height 10
